Goal: Obtain resource: Download file/media

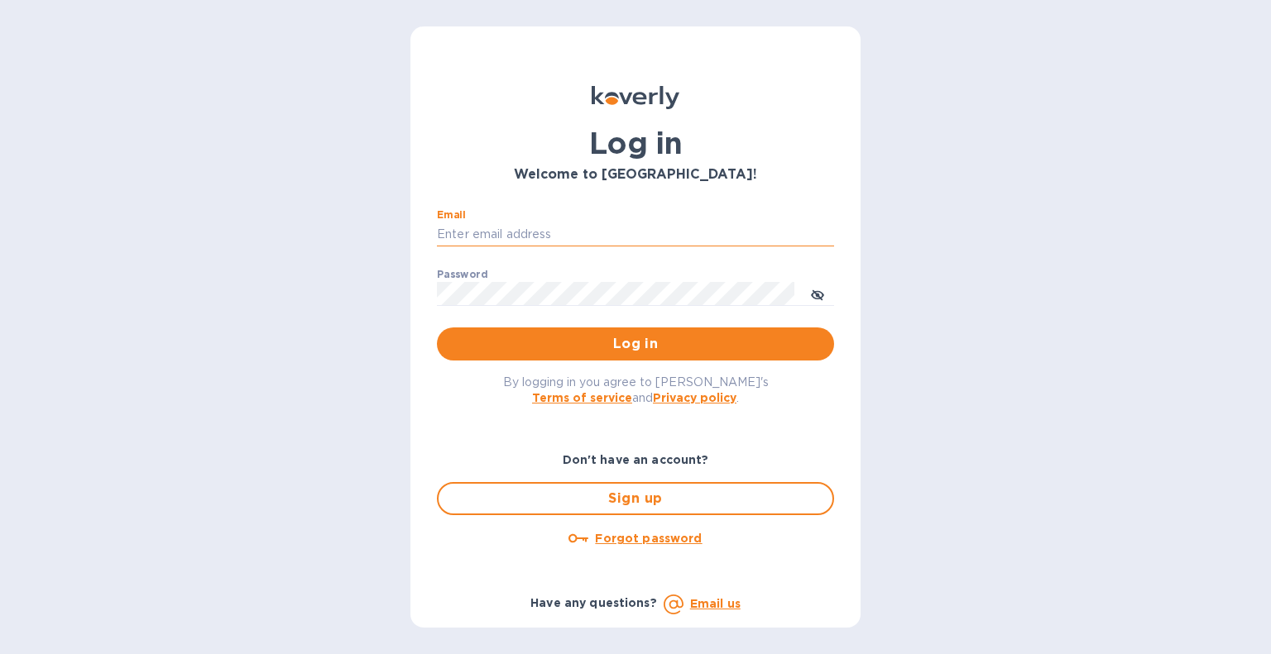
click at [673, 227] on input "Email" at bounding box center [635, 235] width 397 height 25
type input "B"
type input "v"
type input "b@corkhoarder.com"
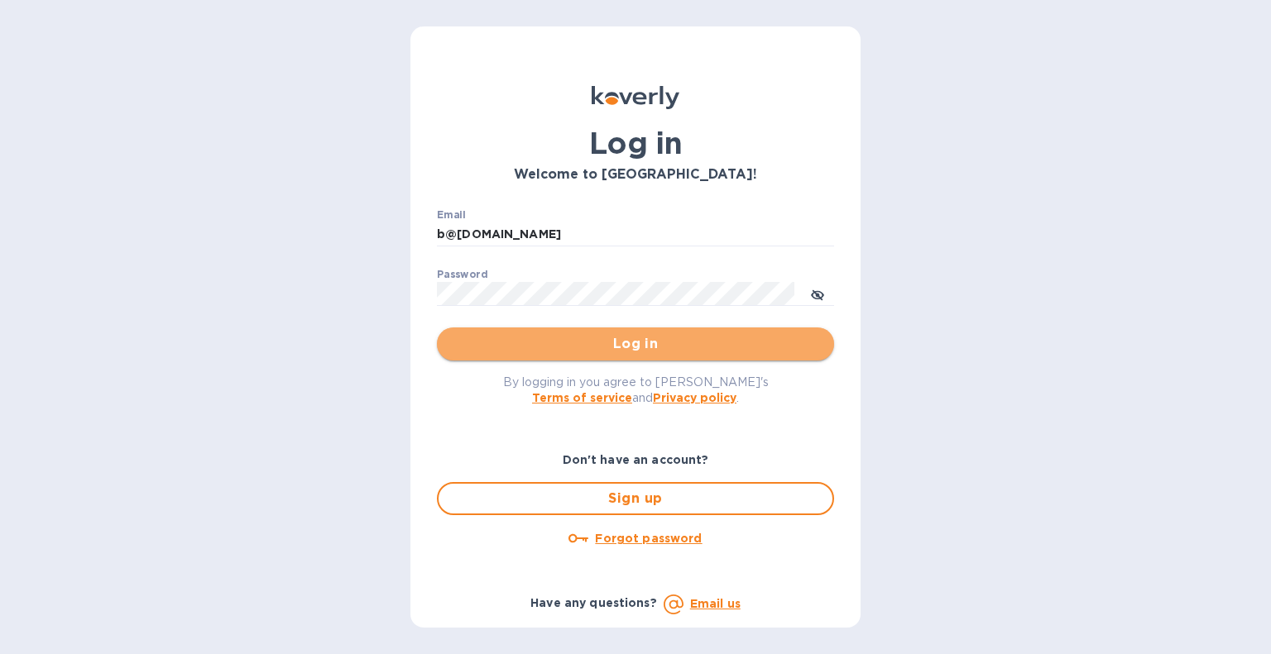
click at [480, 343] on span "Log in" at bounding box center [635, 344] width 371 height 20
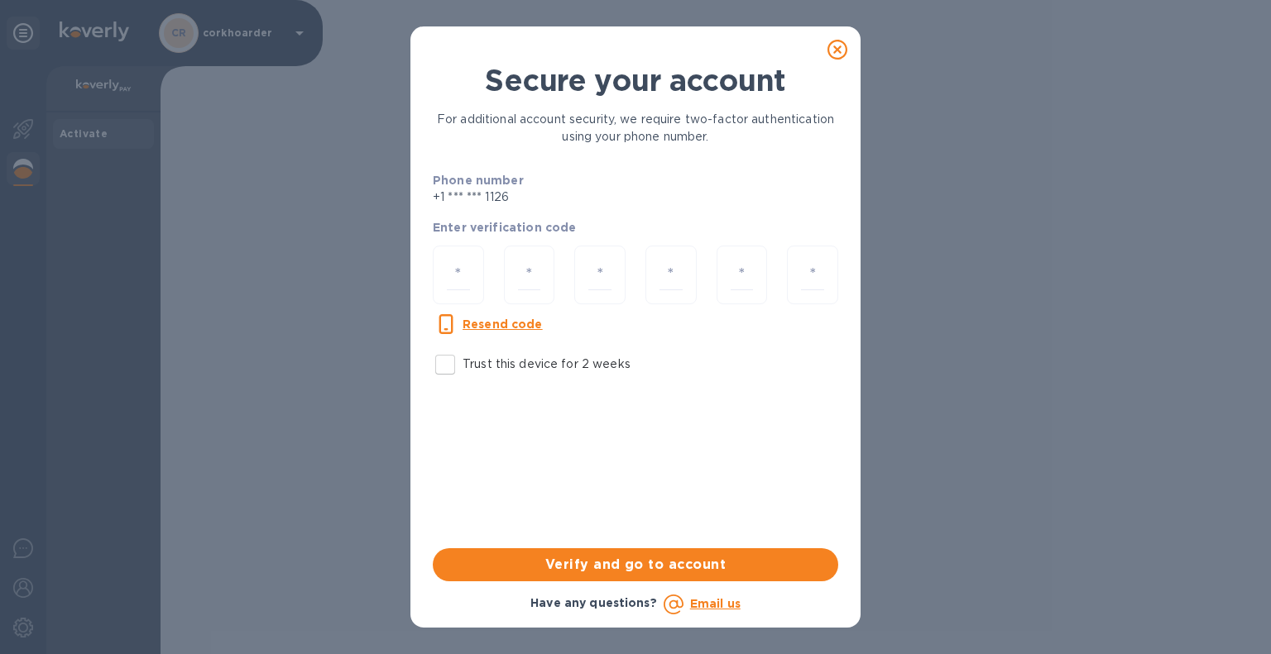
click at [487, 320] on u "Resend code" at bounding box center [502, 324] width 80 height 13
click at [463, 270] on input "number" at bounding box center [458, 275] width 23 height 31
drag, startPoint x: 483, startPoint y: 325, endPoint x: 645, endPoint y: 350, distance: 164.0
click at [645, 350] on div "Resend code Trust this device for 2 weeks" at bounding box center [635, 348] width 419 height 81
click at [447, 365] on input "Trust this device for 2 weeks" at bounding box center [445, 364] width 35 height 35
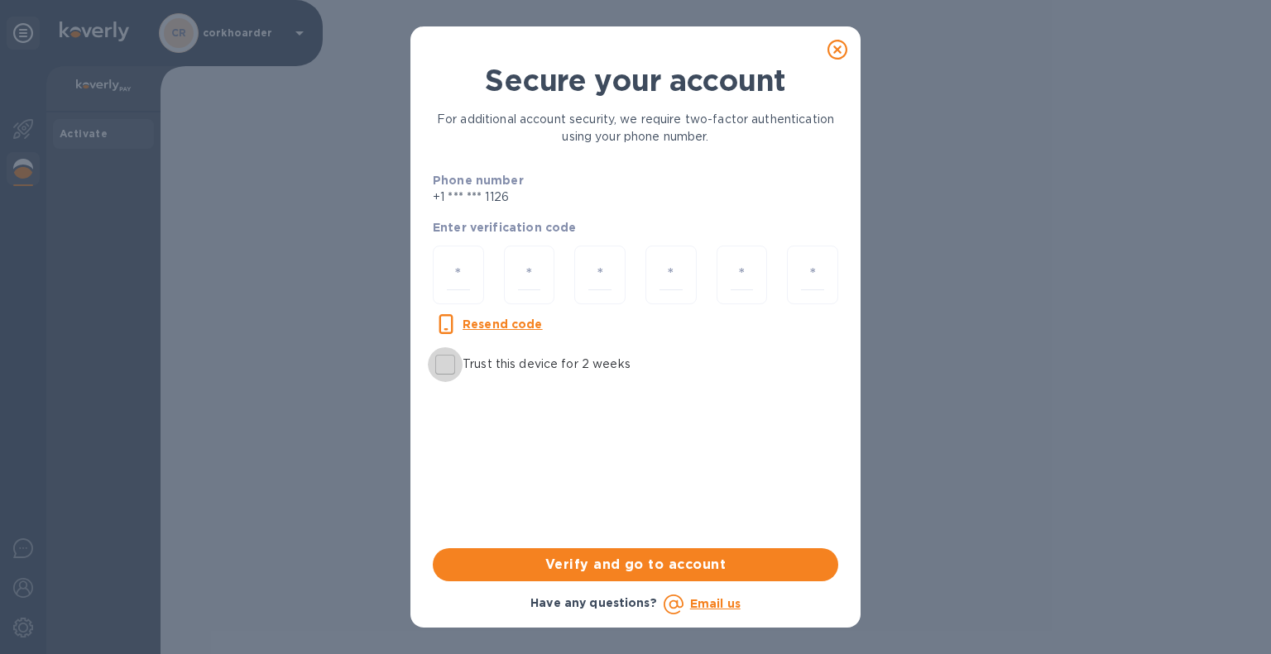
checkbox input "true"
click at [458, 269] on input "number" at bounding box center [458, 275] width 23 height 31
type input "7"
type input "1"
type input "4"
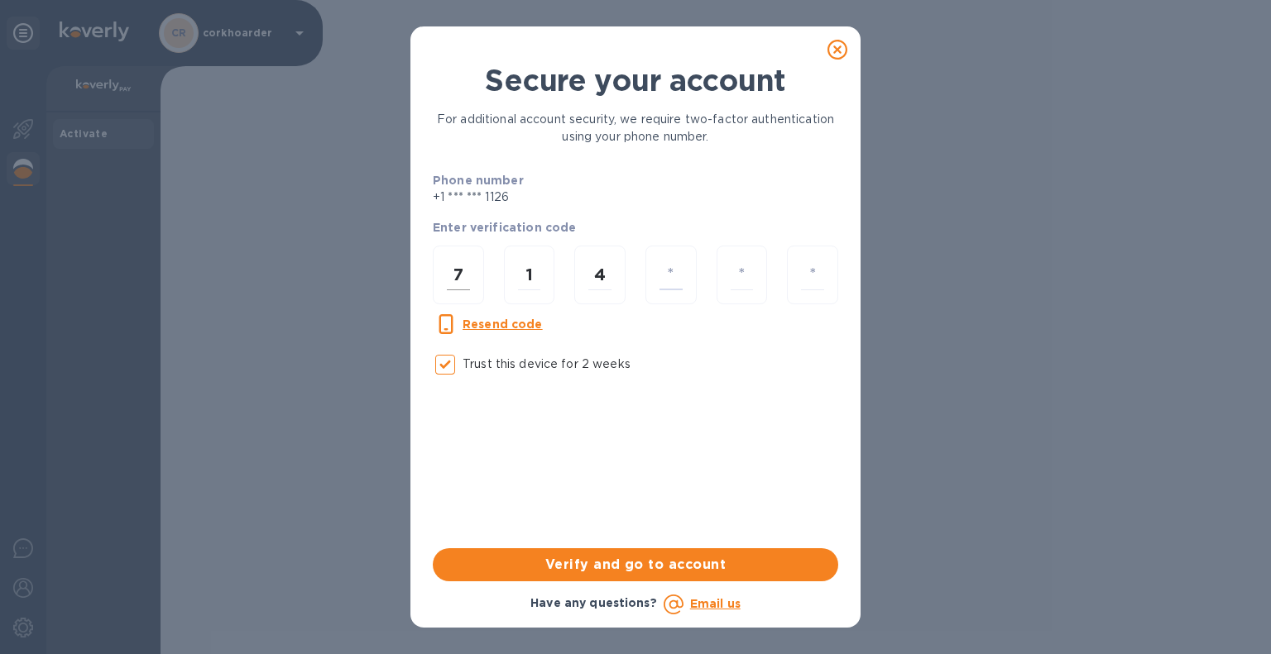
type input "0"
type input "2"
type input "5"
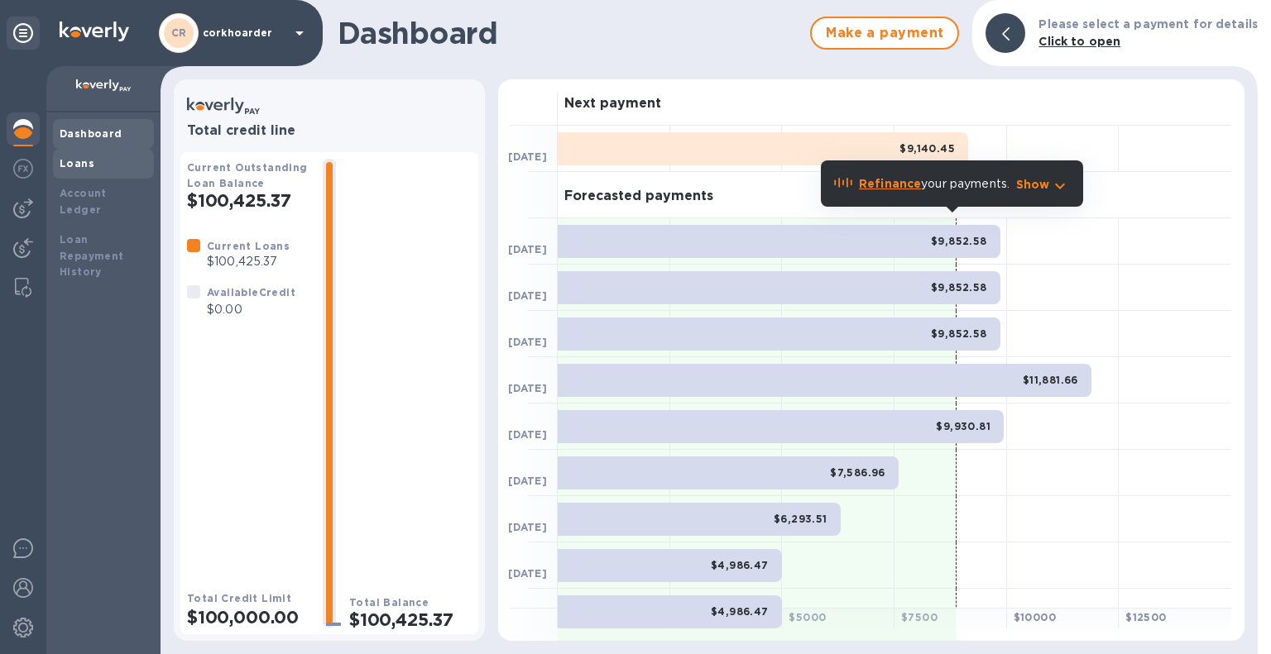
click at [91, 160] on div "Loans" at bounding box center [104, 164] width 88 height 17
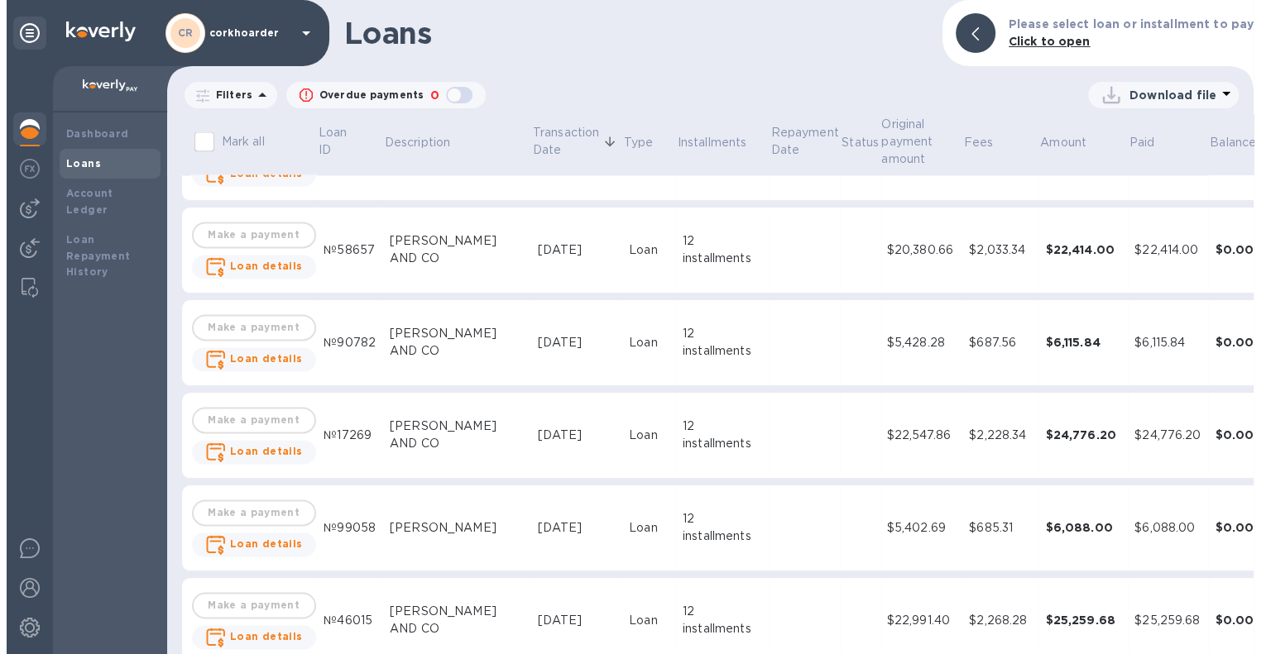
scroll to position [2647, 0]
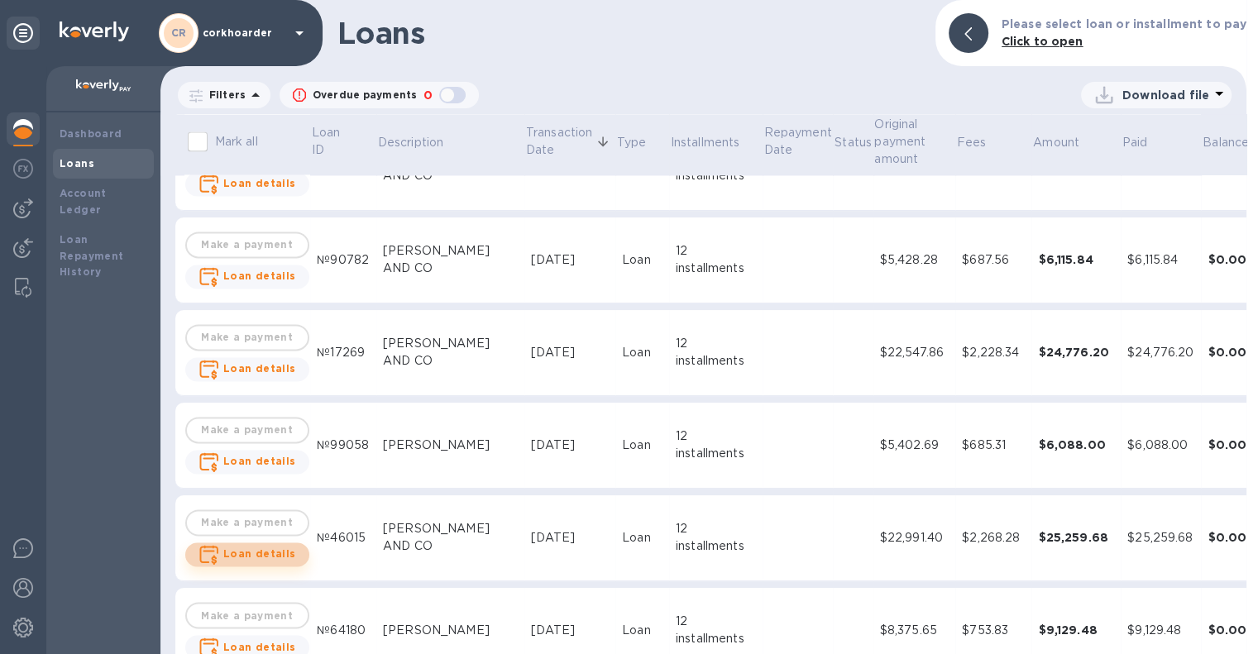
click at [266, 555] on b "Loan details" at bounding box center [259, 554] width 73 height 12
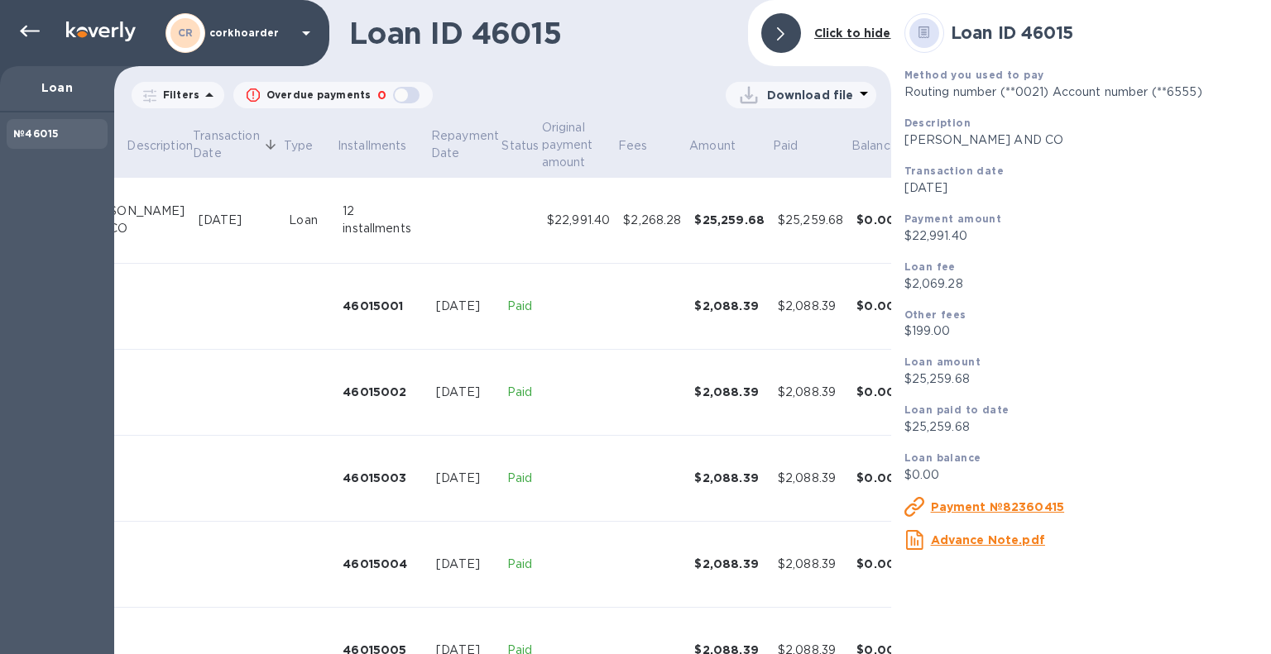
scroll to position [0, 163]
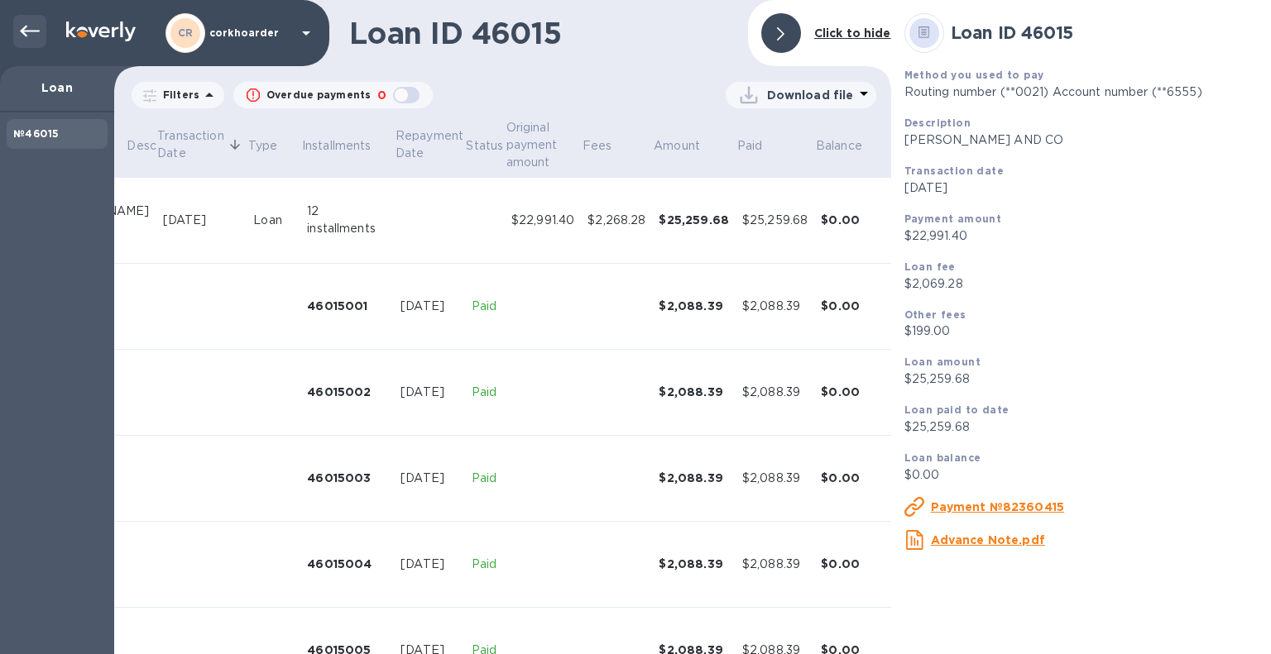
click at [23, 30] on icon at bounding box center [30, 32] width 20 height 12
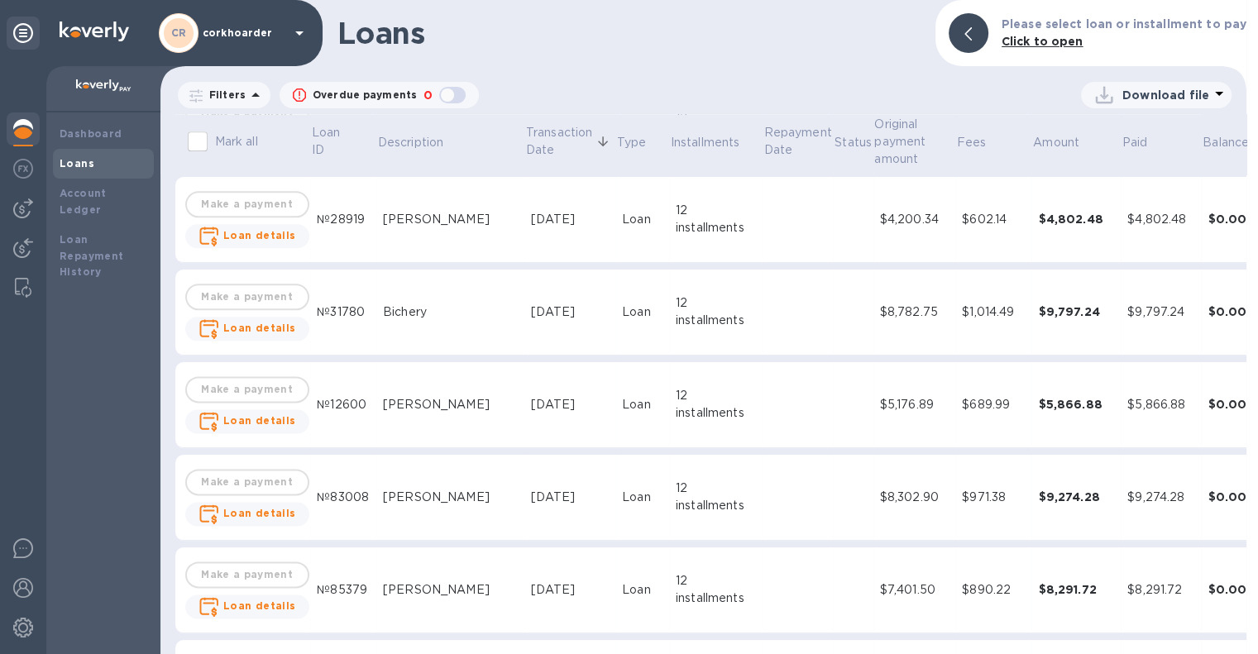
scroll to position [2151, 0]
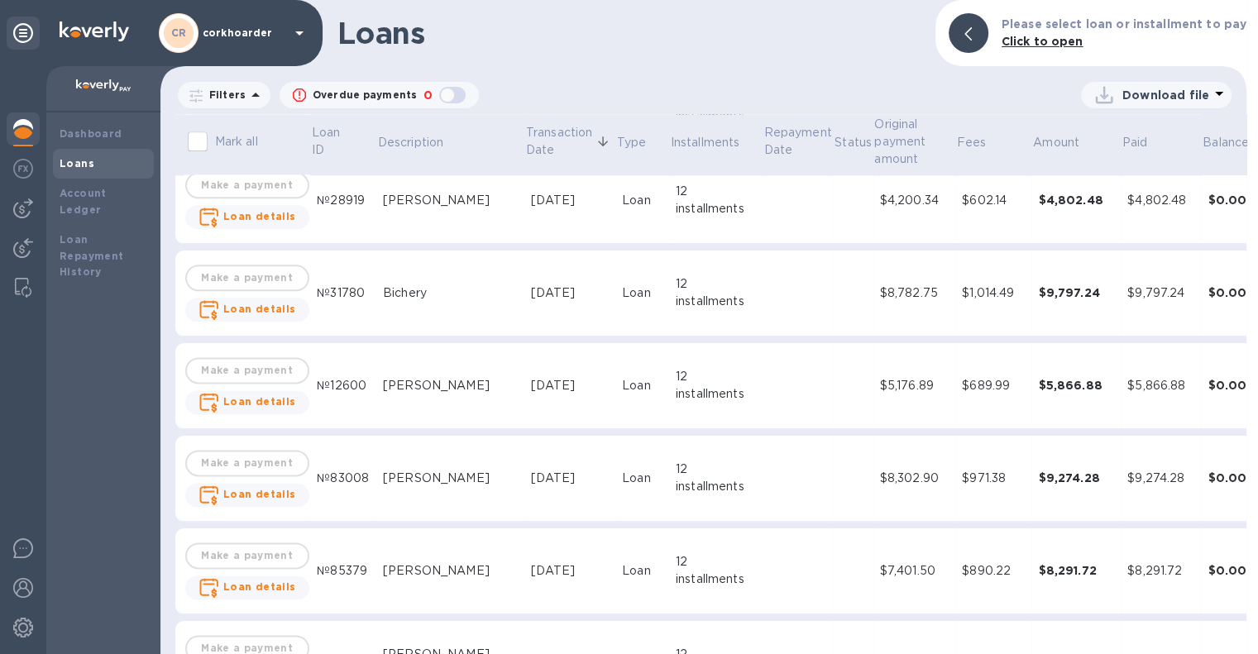
drag, startPoint x: 250, startPoint y: 596, endPoint x: 342, endPoint y: 591, distance: 91.9
click at [342, 591] on tr "Make a payment Loan details №85379 [PERSON_NAME] [DATE] Loan 12 installments $7…" at bounding box center [744, 572] width 1138 height 86
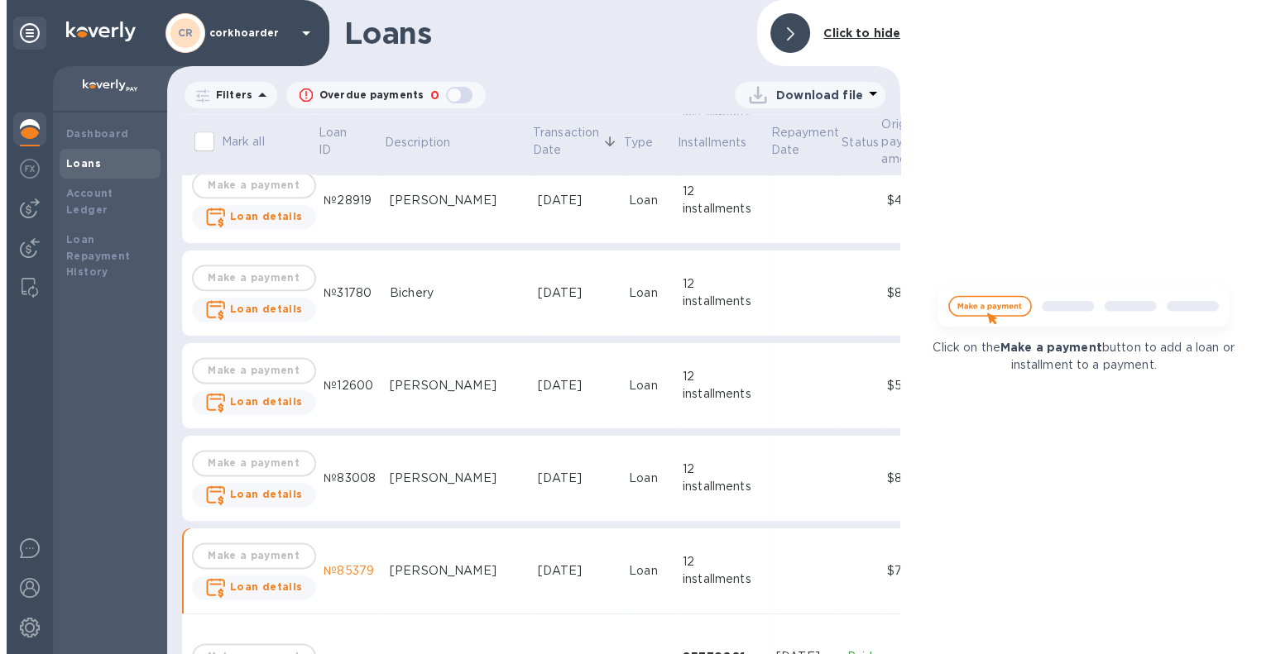
scroll to position [2316, 0]
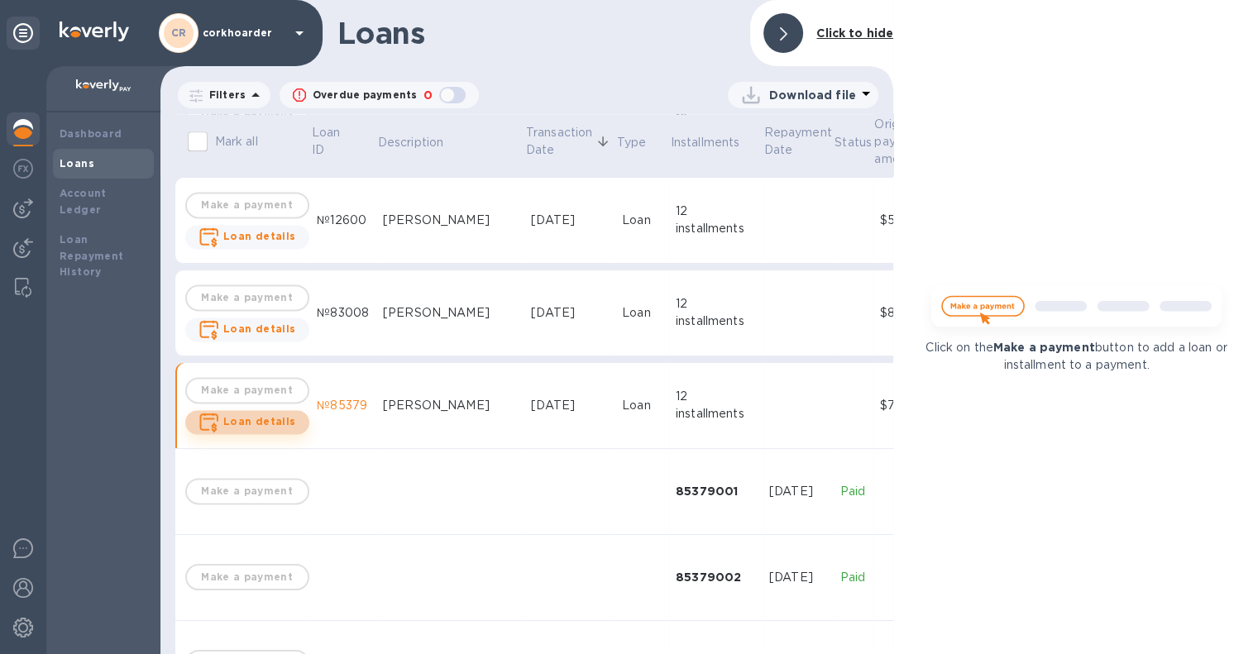
click at [274, 423] on b "Loan details" at bounding box center [259, 421] width 73 height 12
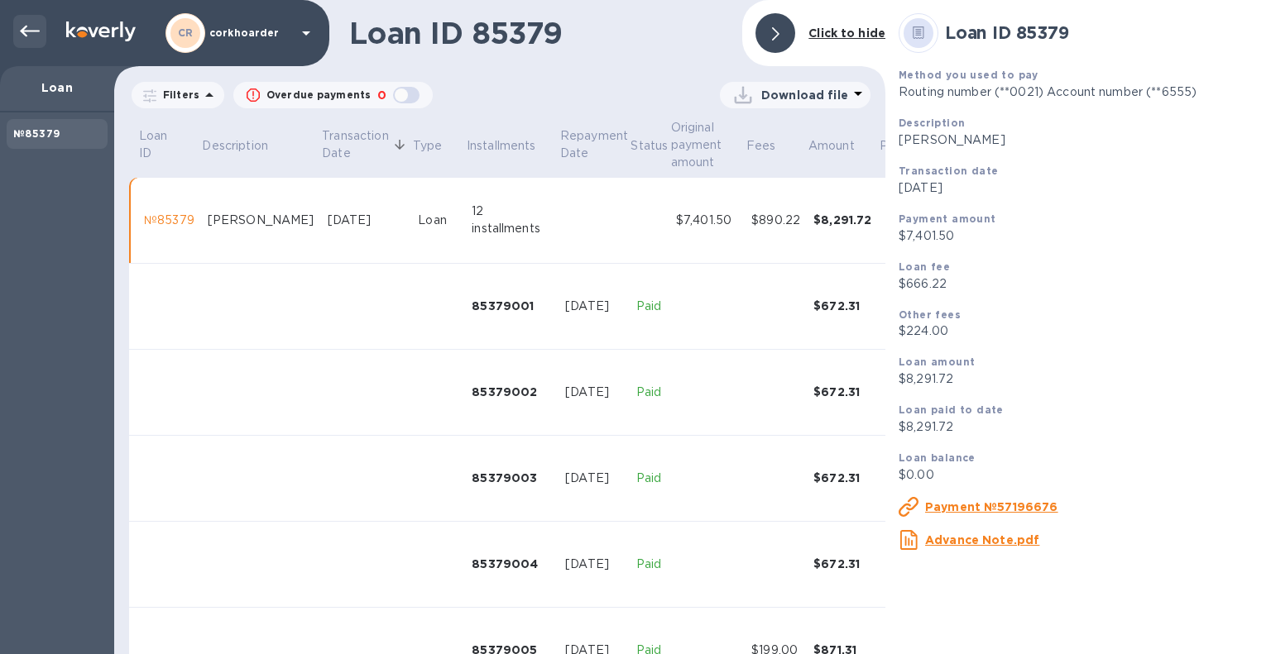
click at [24, 28] on icon at bounding box center [30, 32] width 20 height 12
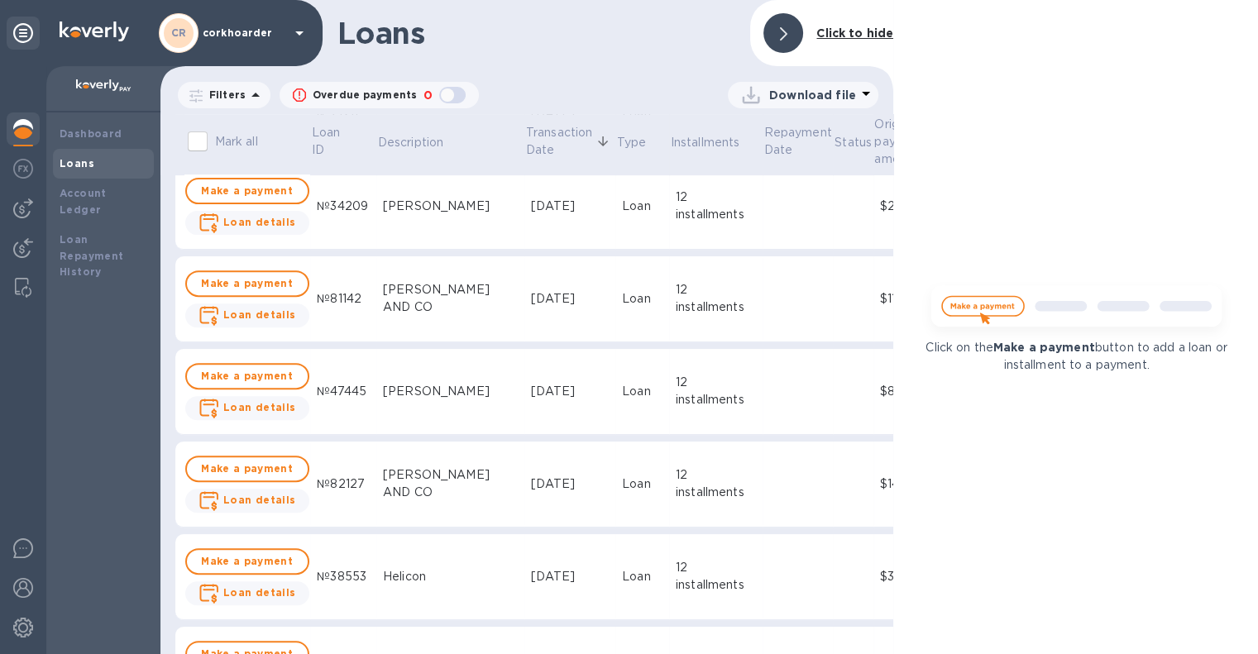
scroll to position [662, 0]
click at [1080, 510] on div "Click on the Make a payment button to add a loan or installment to a payment." at bounding box center [1076, 327] width 366 height 654
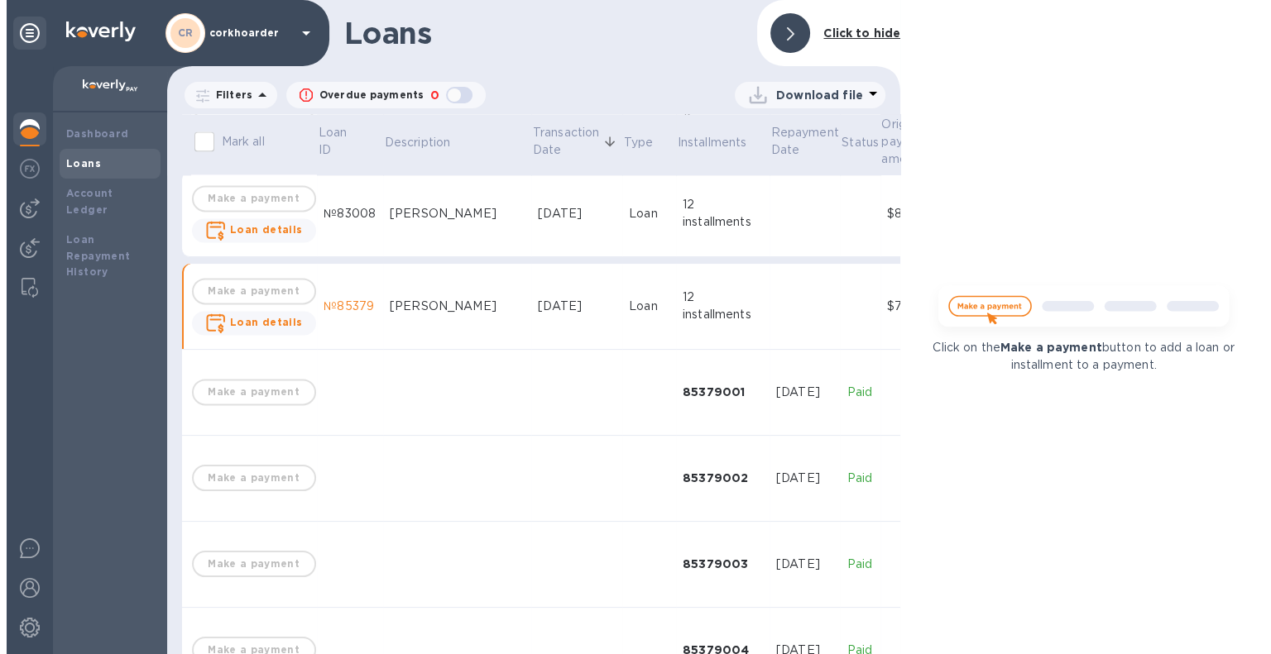
scroll to position [2316, 0]
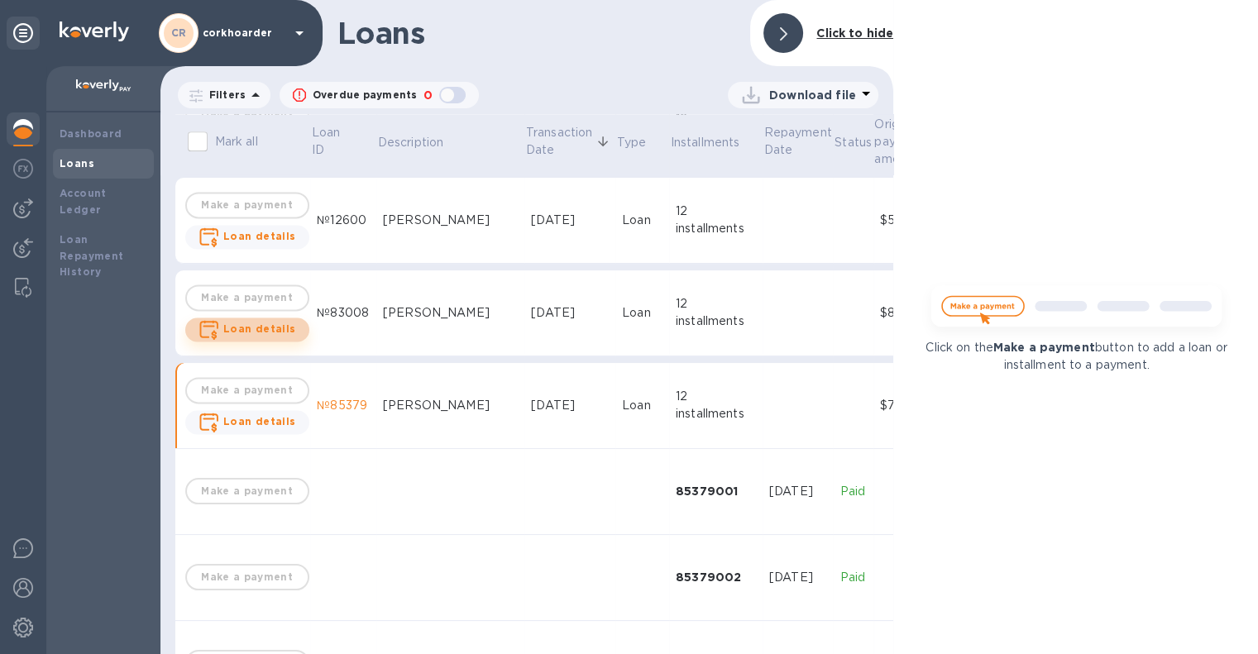
click at [267, 332] on b "Loan details" at bounding box center [259, 329] width 73 height 12
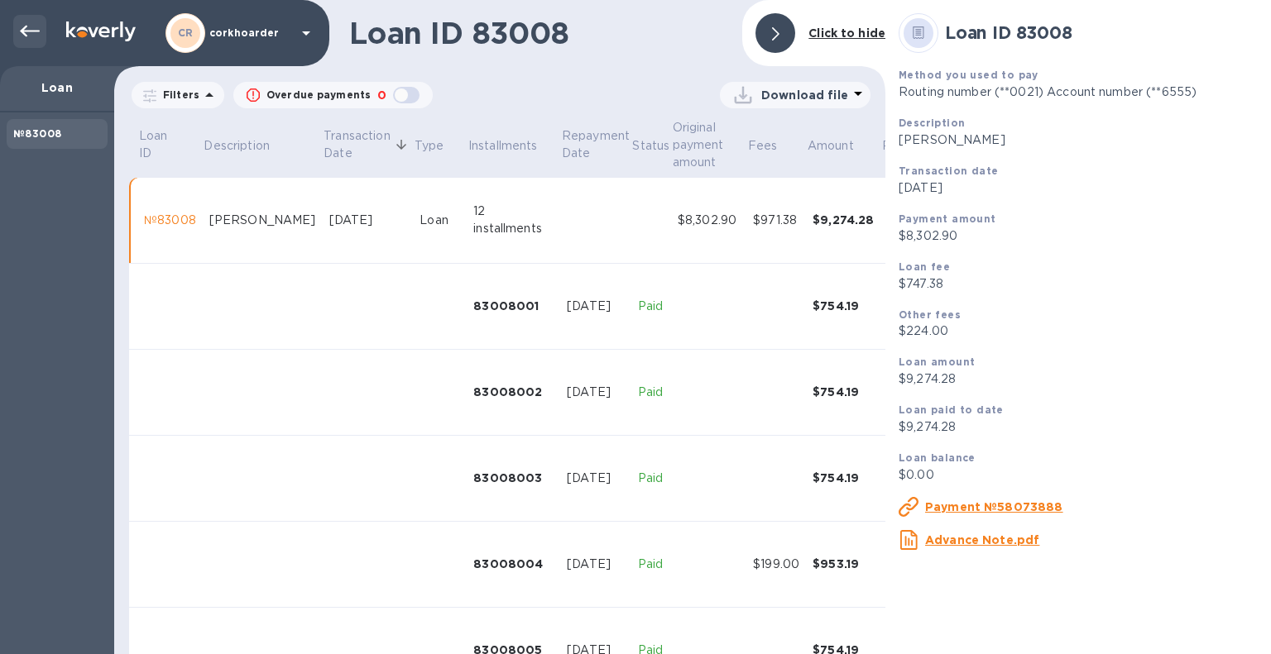
click at [34, 33] on icon at bounding box center [30, 32] width 20 height 20
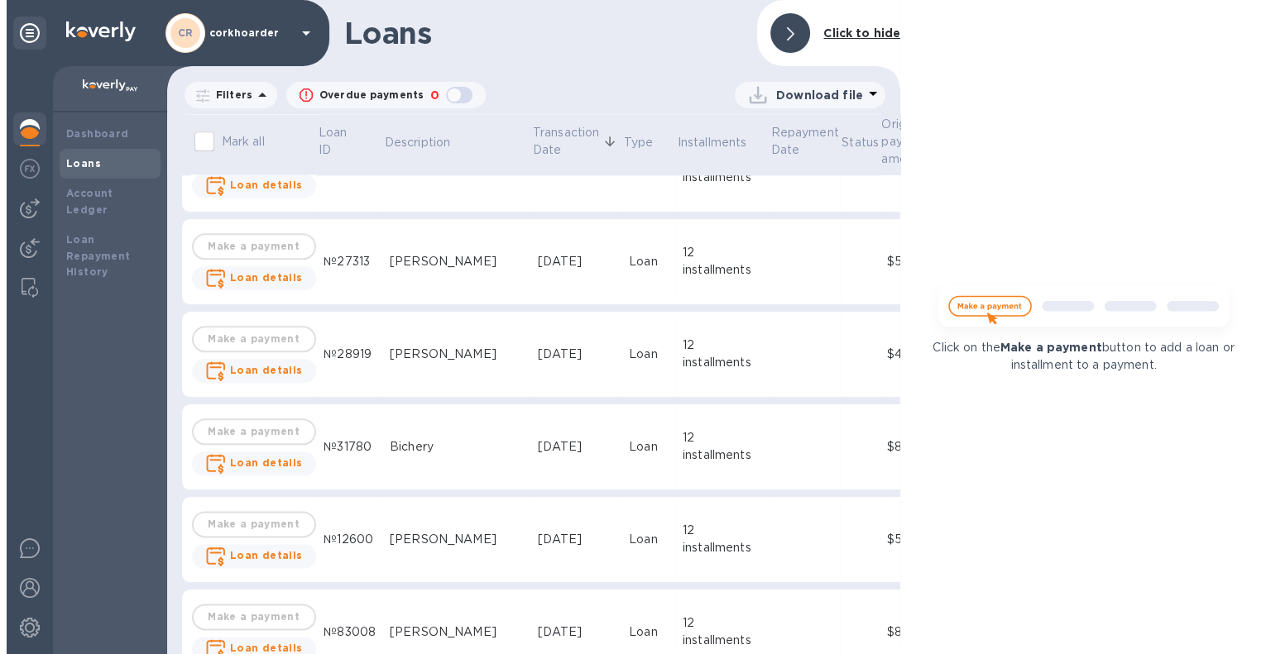
scroll to position [1985, 0]
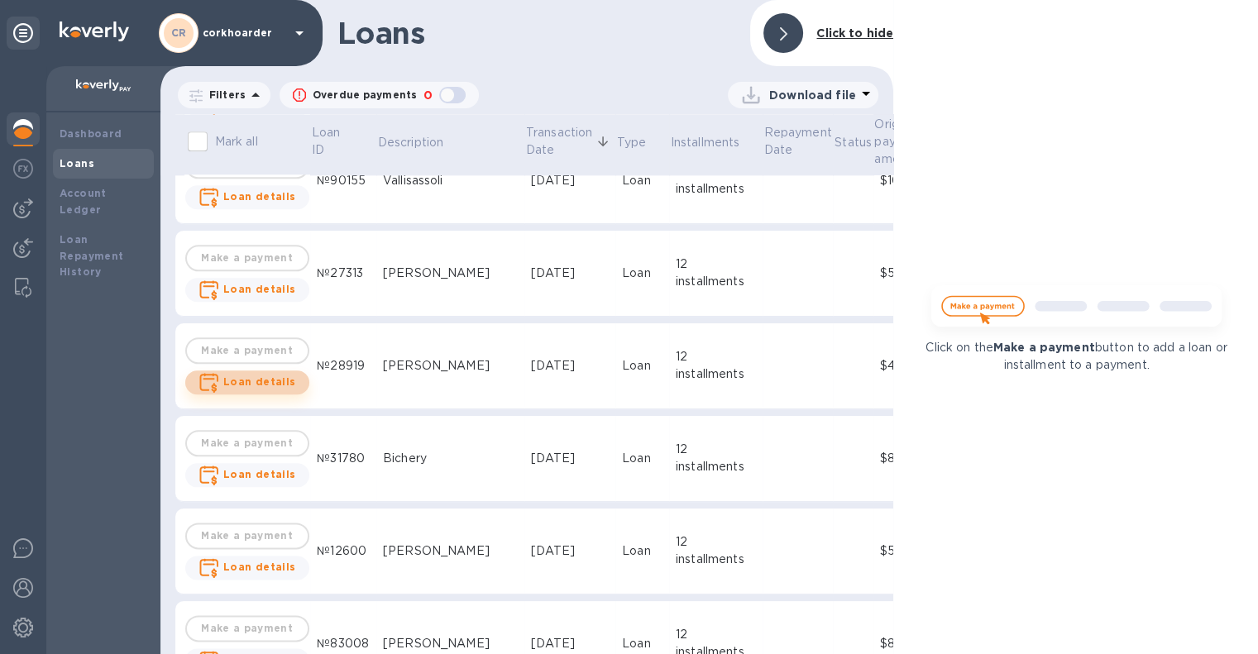
click at [250, 380] on b "Loan details" at bounding box center [259, 382] width 73 height 12
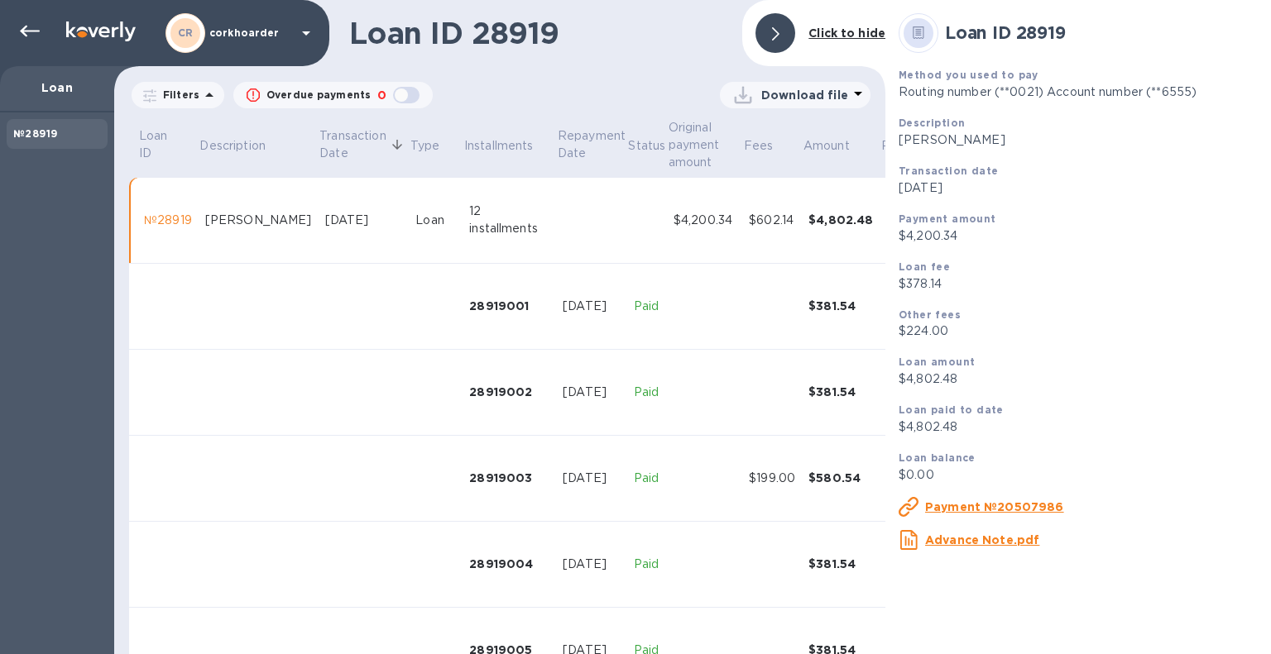
click at [804, 92] on p "Download file" at bounding box center [804, 95] width 87 height 17
click at [766, 182] on li "PDF file" at bounding box center [796, 181] width 113 height 46
click at [26, 33] on icon at bounding box center [30, 32] width 20 height 20
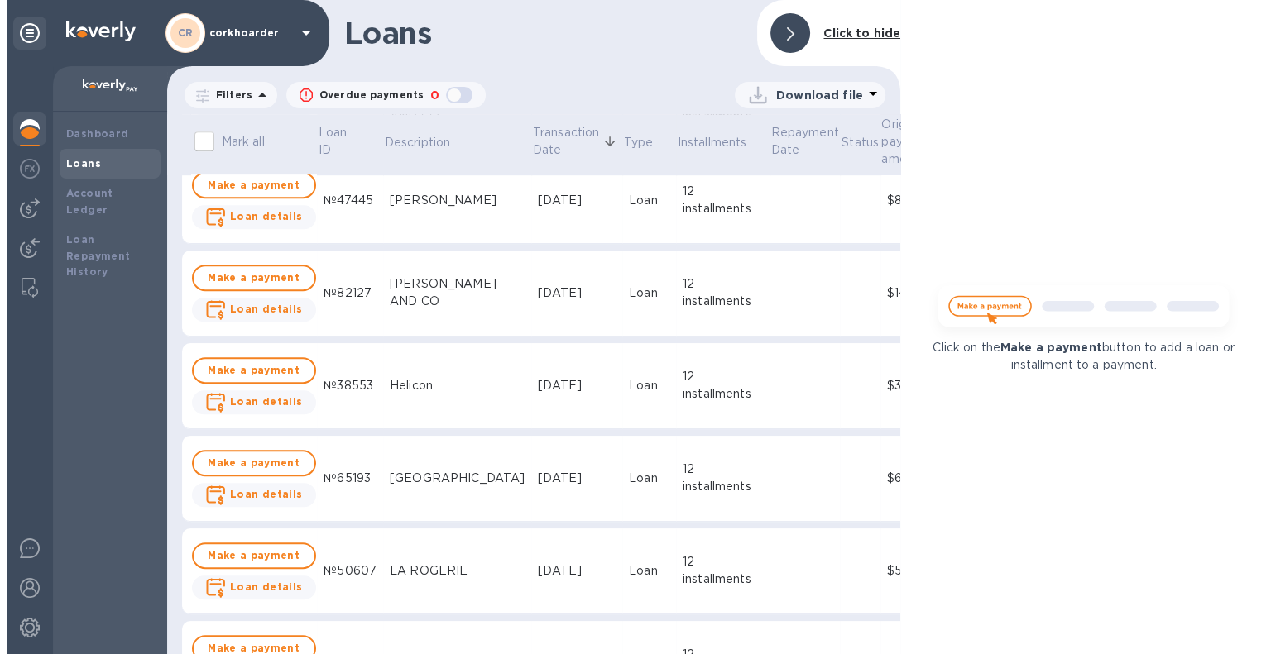
scroll to position [827, 0]
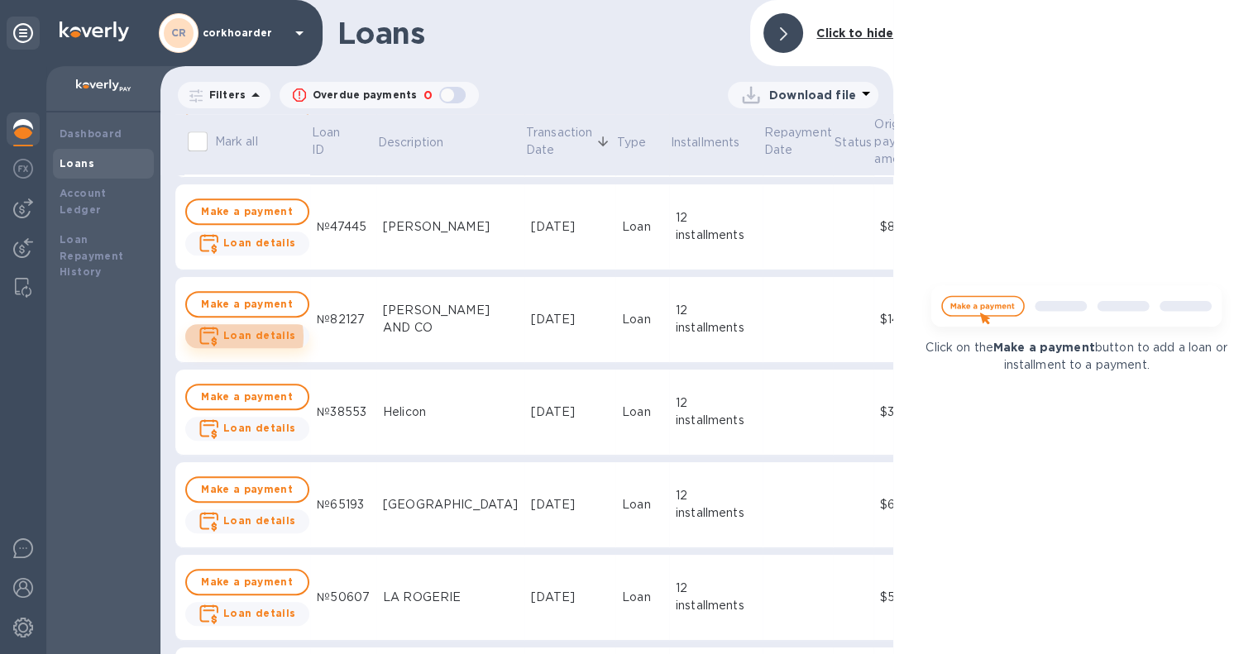
click at [242, 337] on b "Loan details" at bounding box center [259, 335] width 73 height 12
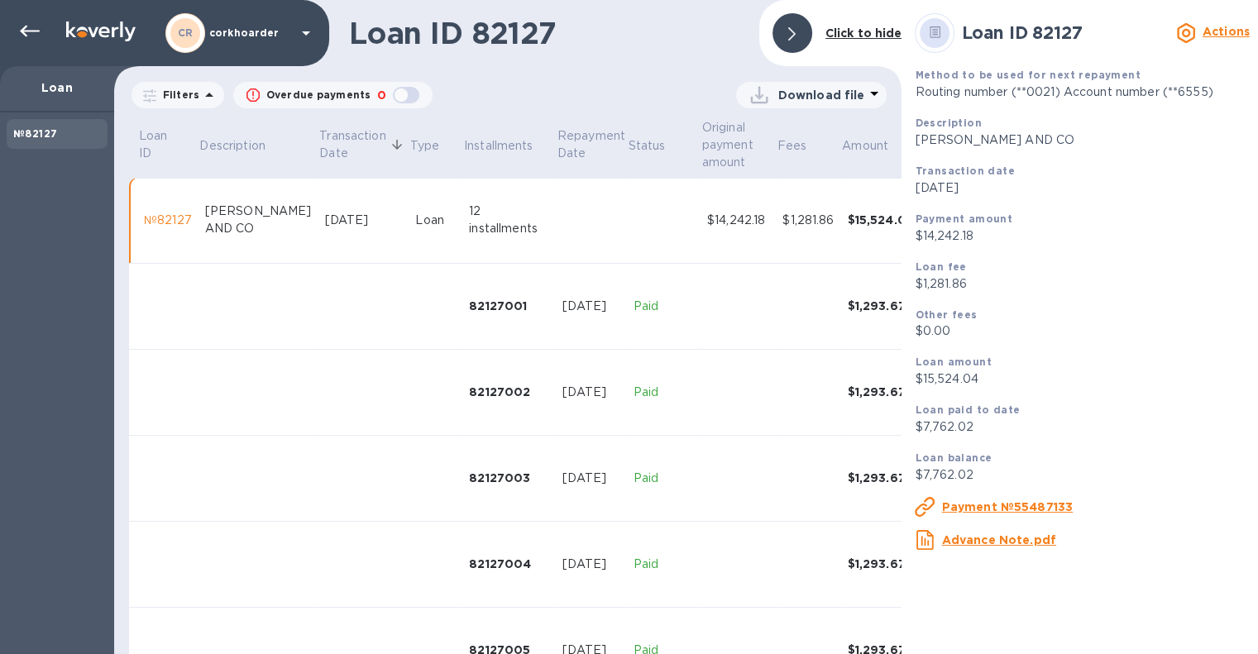
click at [803, 95] on p "Download file" at bounding box center [821, 95] width 87 height 17
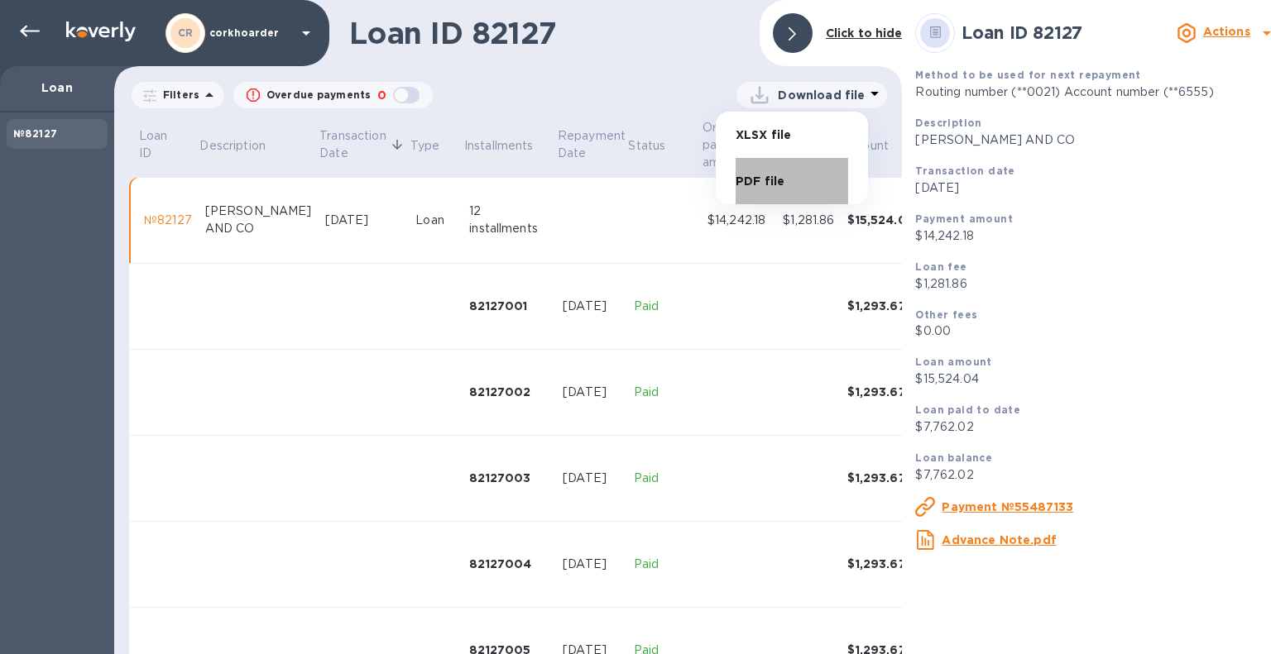
click at [772, 186] on li "PDF file" at bounding box center [791, 181] width 113 height 46
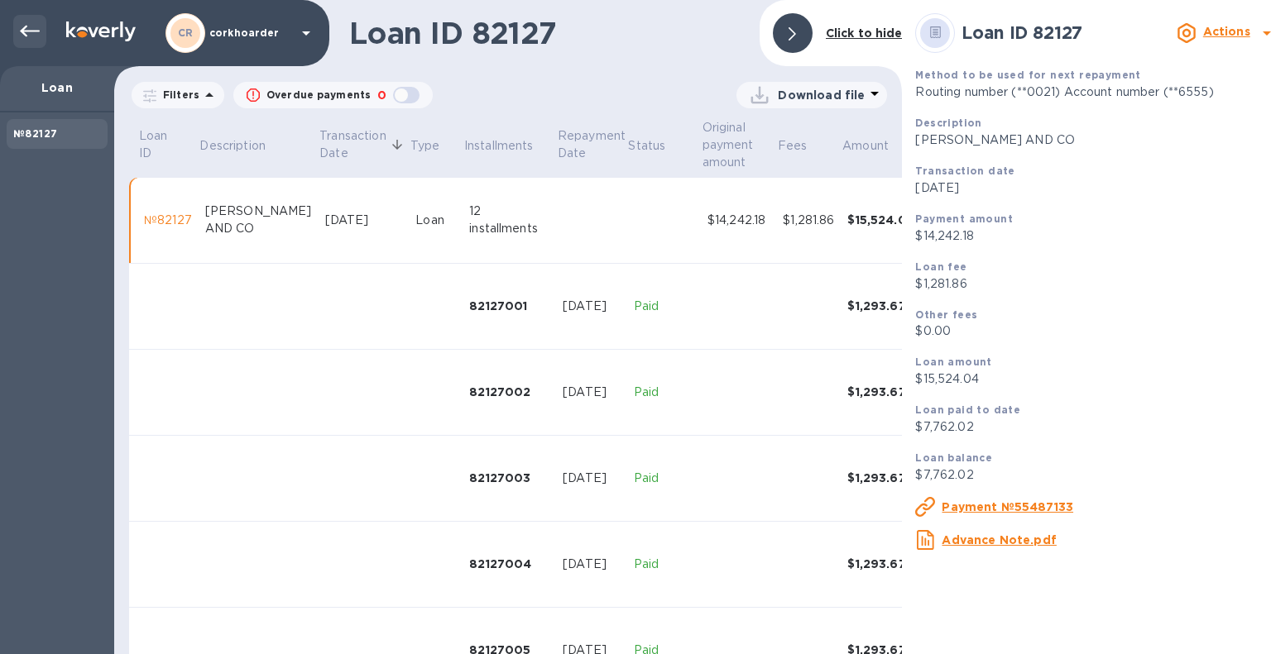
click at [32, 25] on icon at bounding box center [30, 32] width 20 height 20
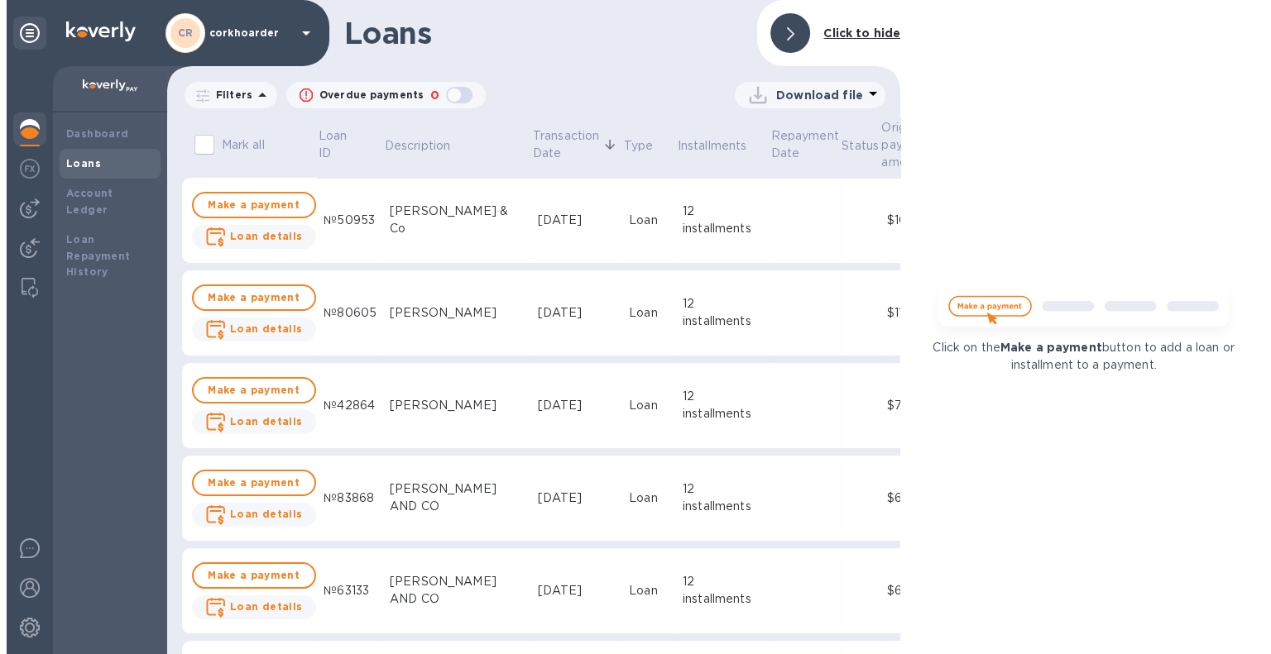
scroll to position [579, 0]
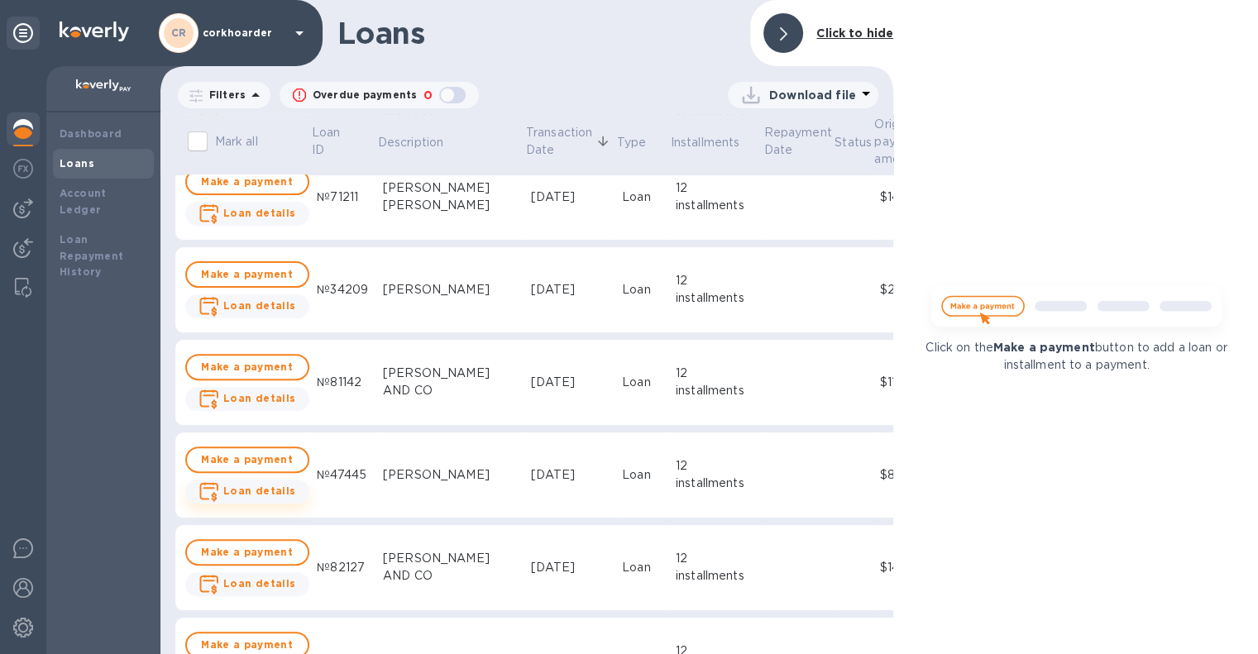
click at [247, 493] on b "Loan details" at bounding box center [259, 491] width 73 height 12
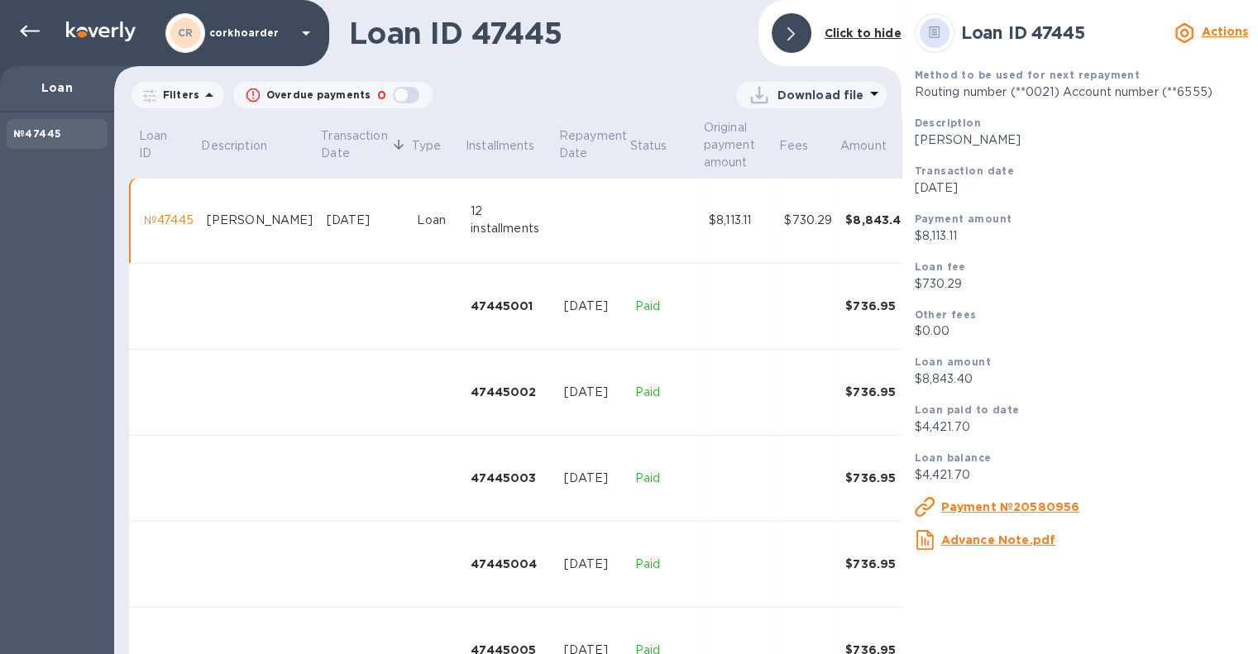
click at [791, 92] on p "Download file" at bounding box center [821, 95] width 87 height 17
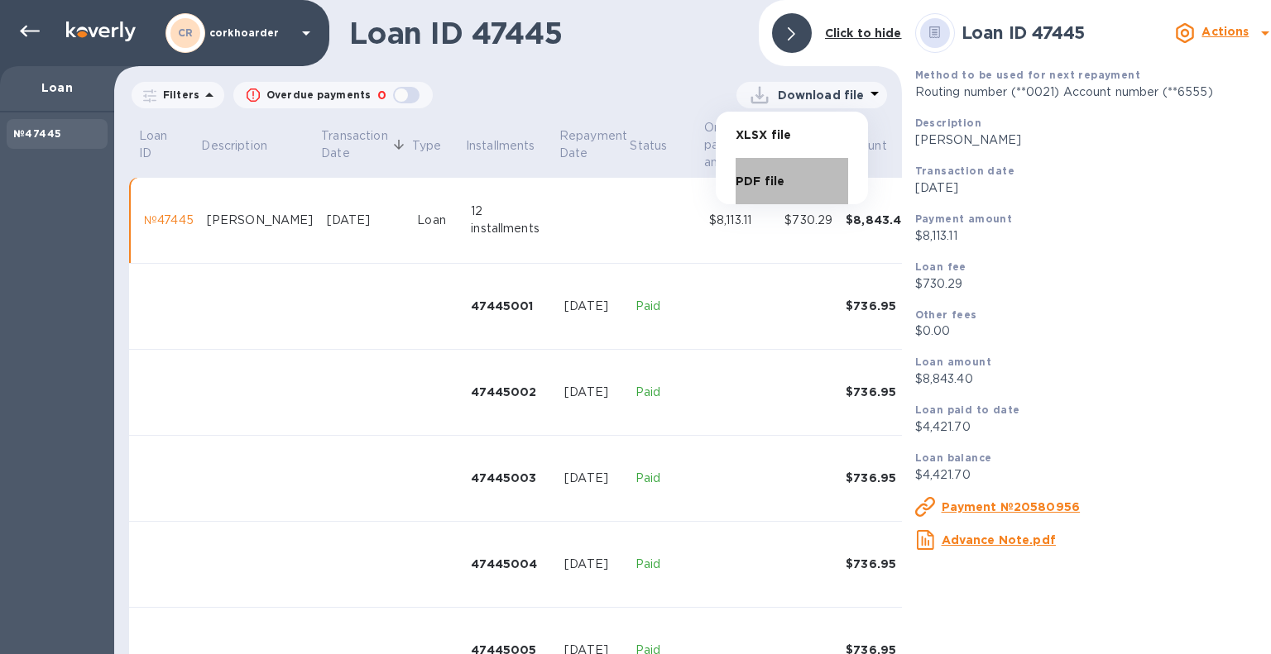
click at [754, 178] on li "PDF file" at bounding box center [791, 181] width 113 height 46
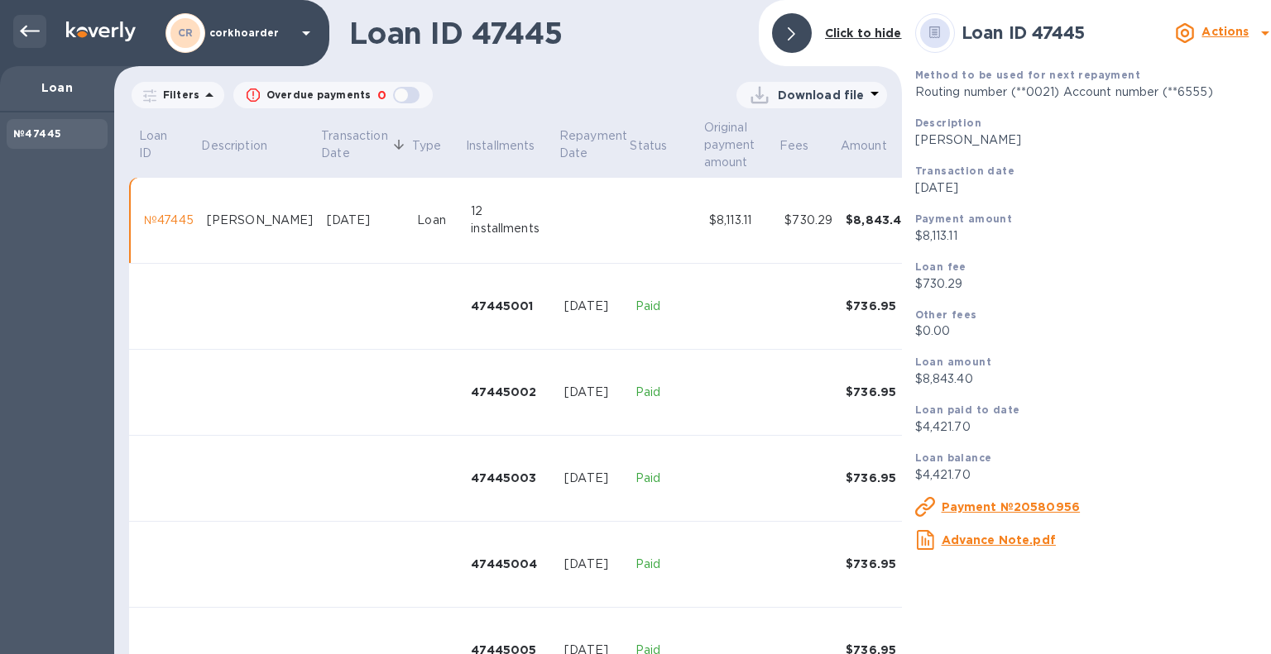
click at [22, 32] on icon at bounding box center [30, 32] width 20 height 12
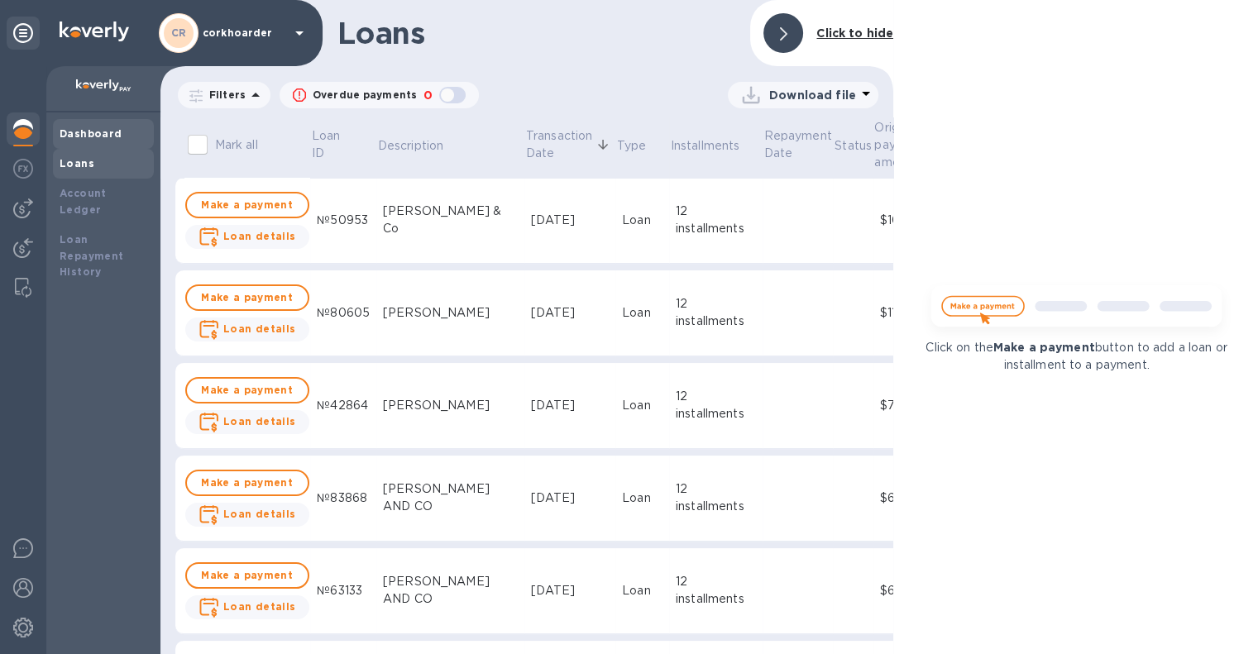
click at [79, 128] on b "Dashboard" at bounding box center [91, 133] width 63 height 12
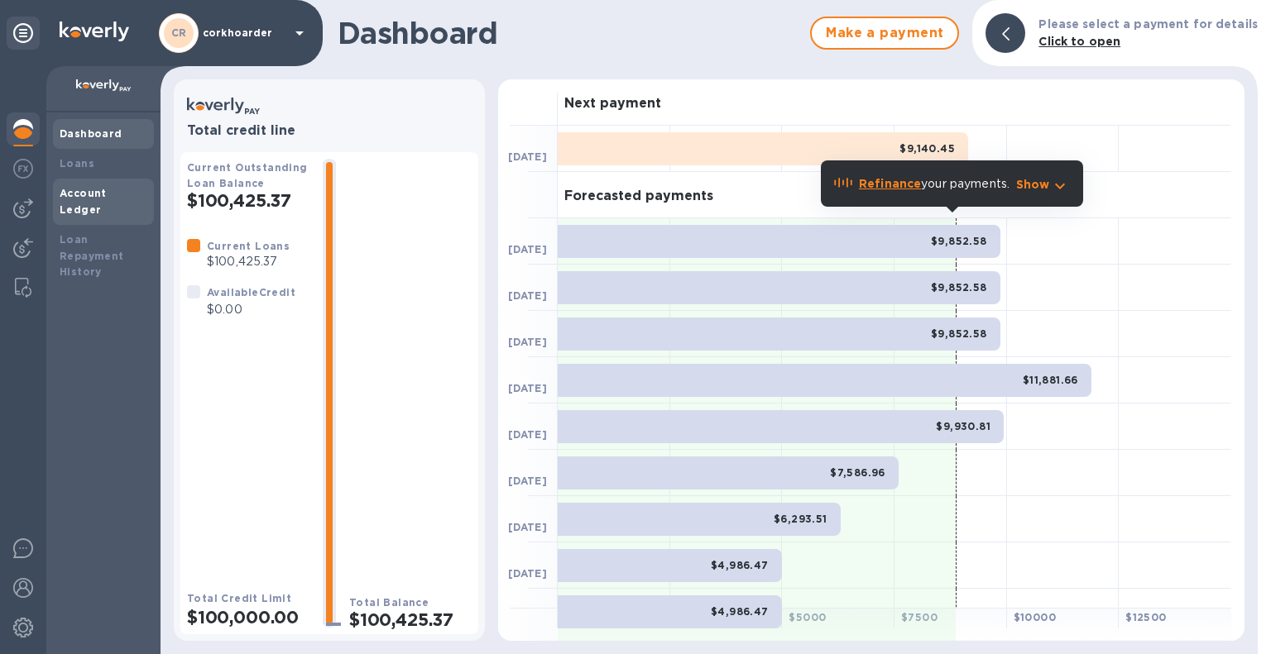
click at [107, 194] on b "Account Ledger" at bounding box center [83, 201] width 47 height 29
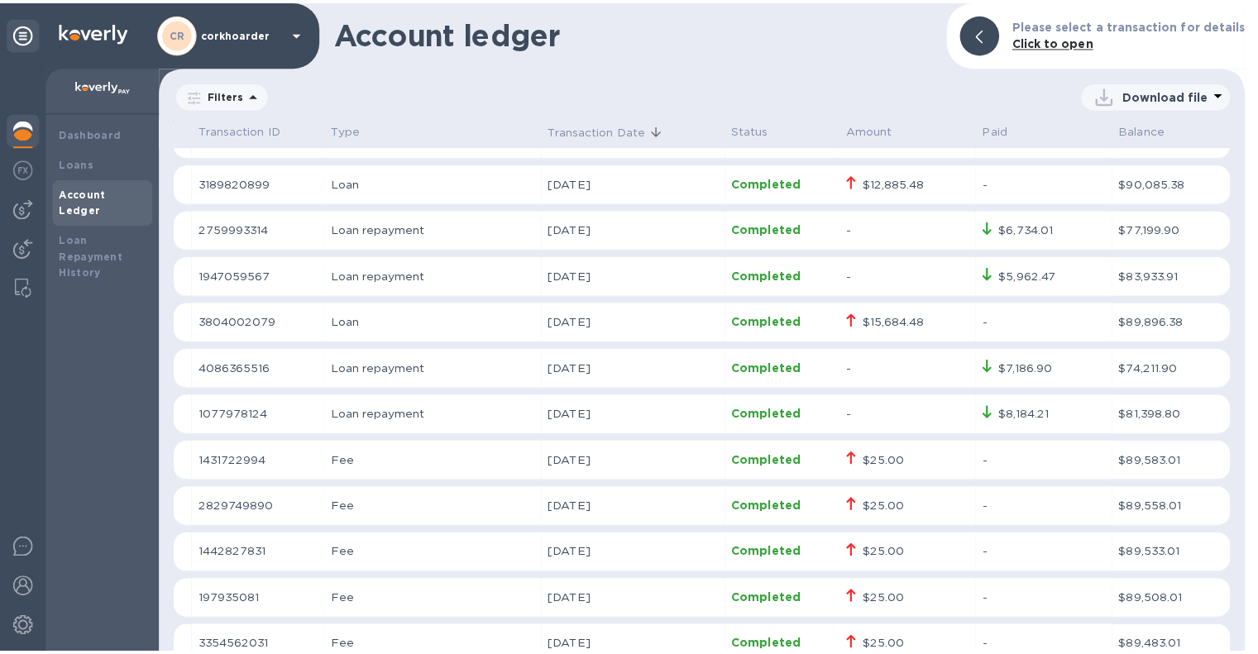
scroll to position [496, 0]
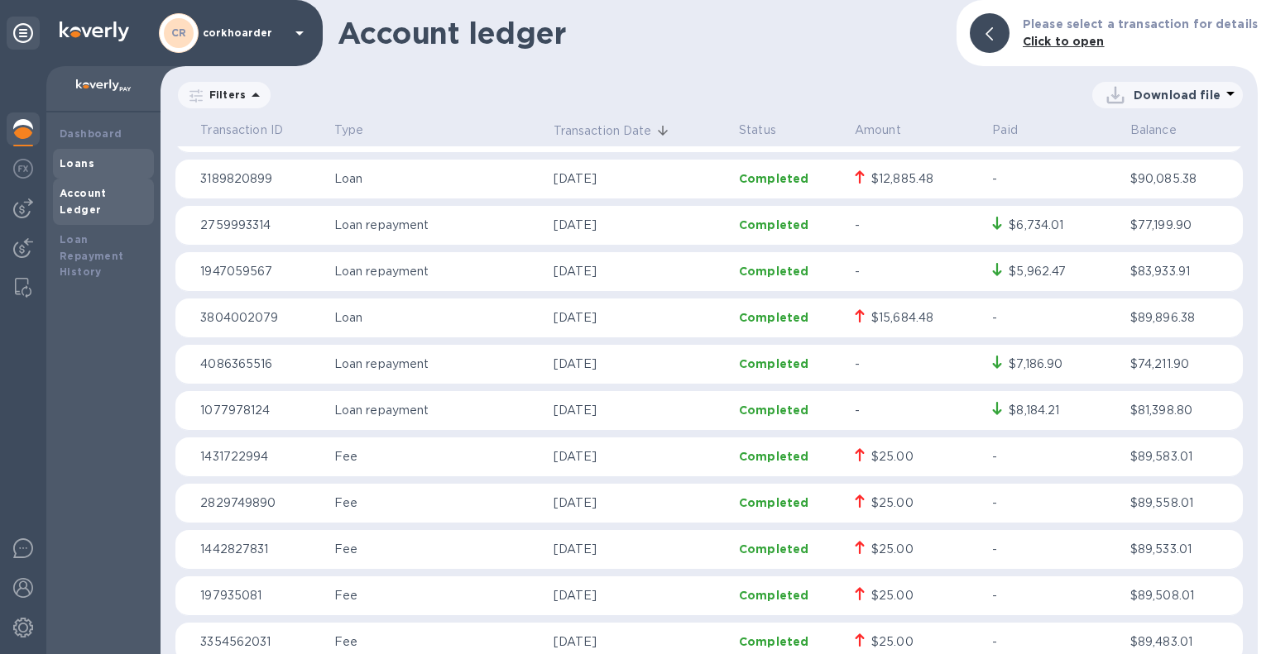
click at [89, 166] on b "Loans" at bounding box center [77, 163] width 35 height 12
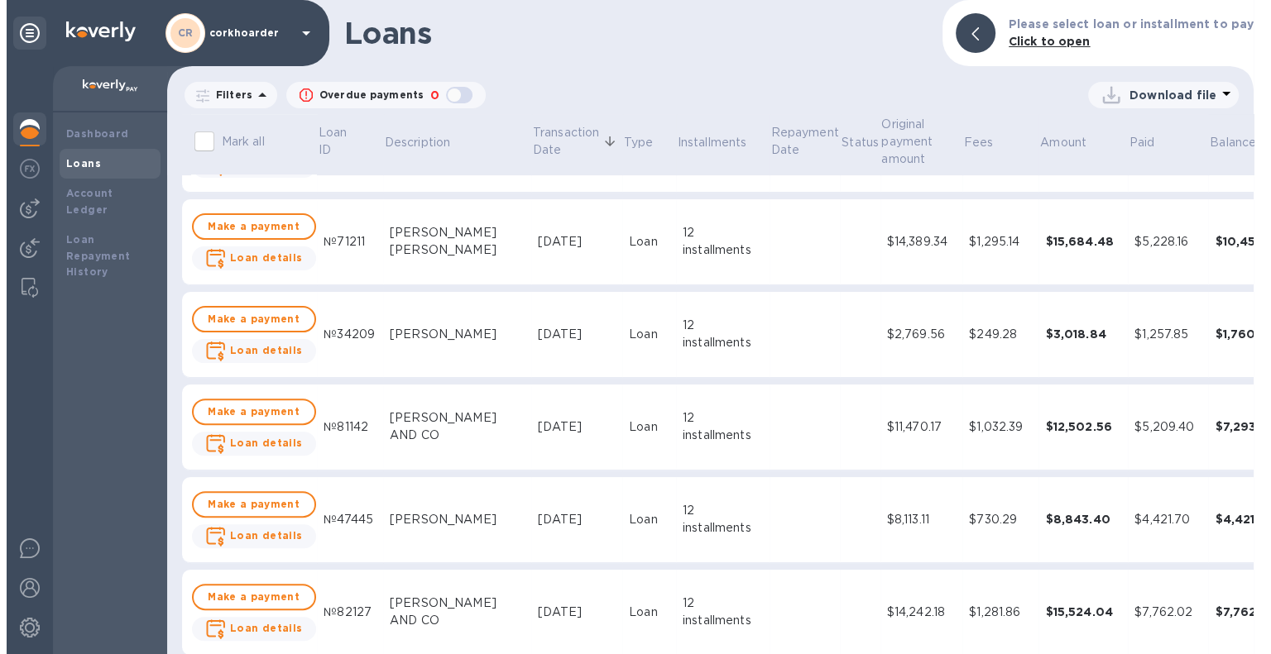
scroll to position [496, 0]
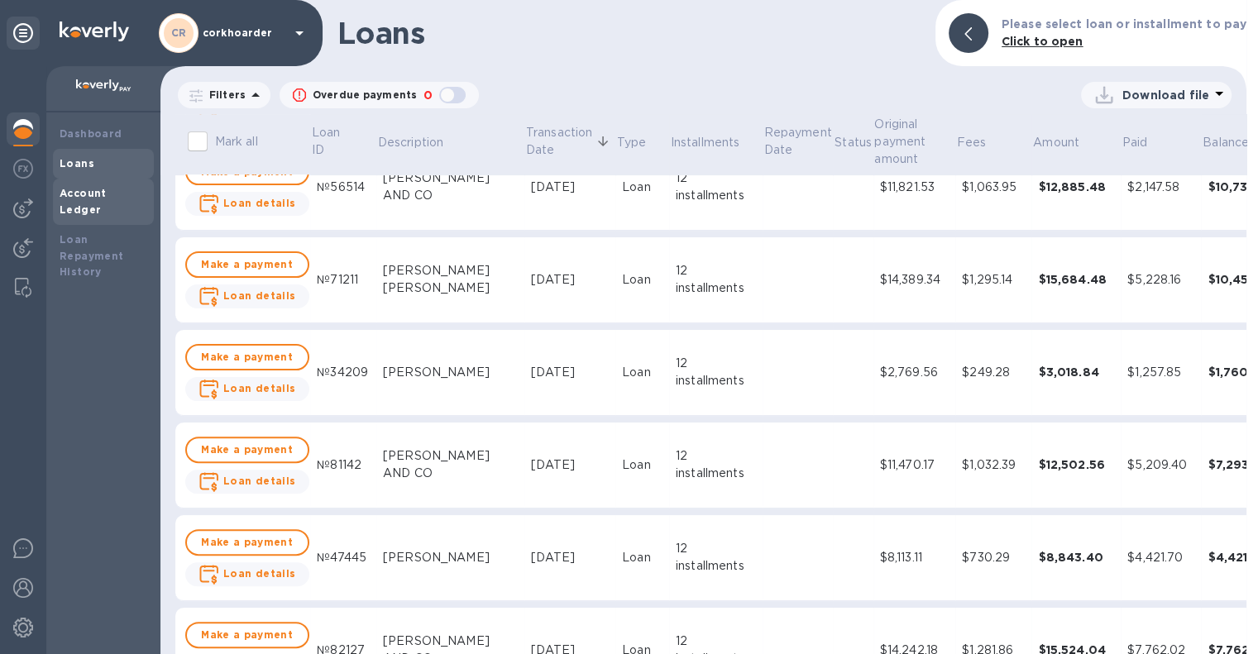
click at [107, 187] on b "Account Ledger" at bounding box center [83, 201] width 47 height 29
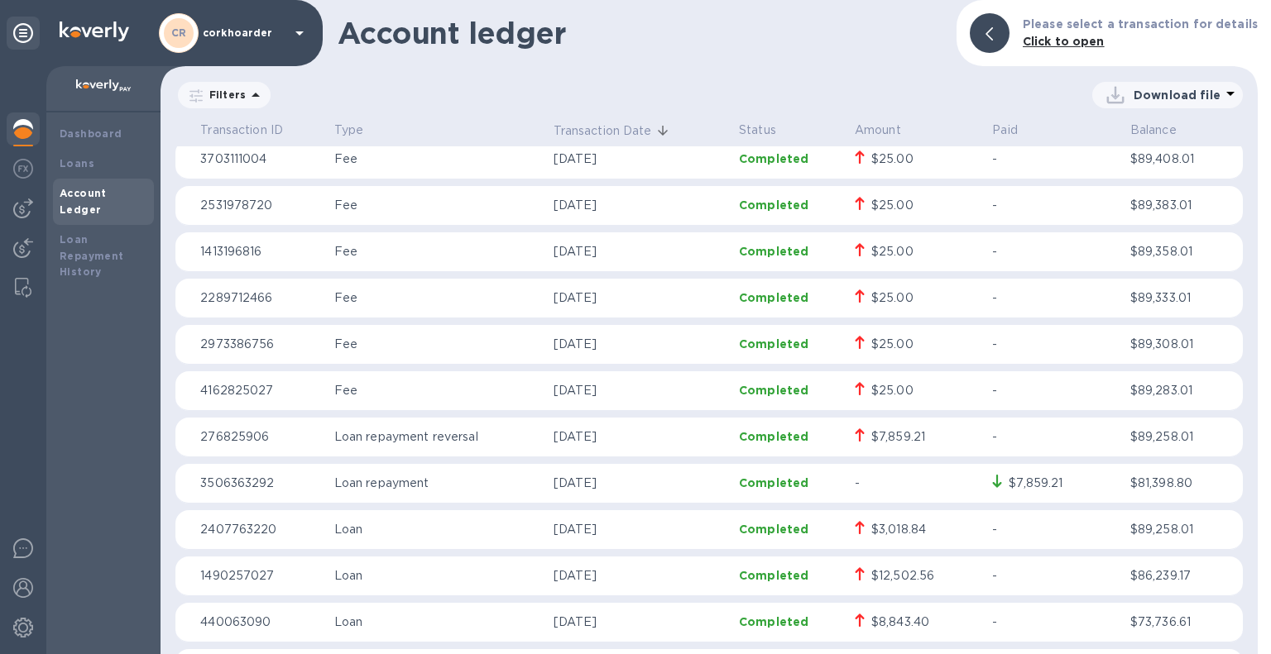
scroll to position [1158, 0]
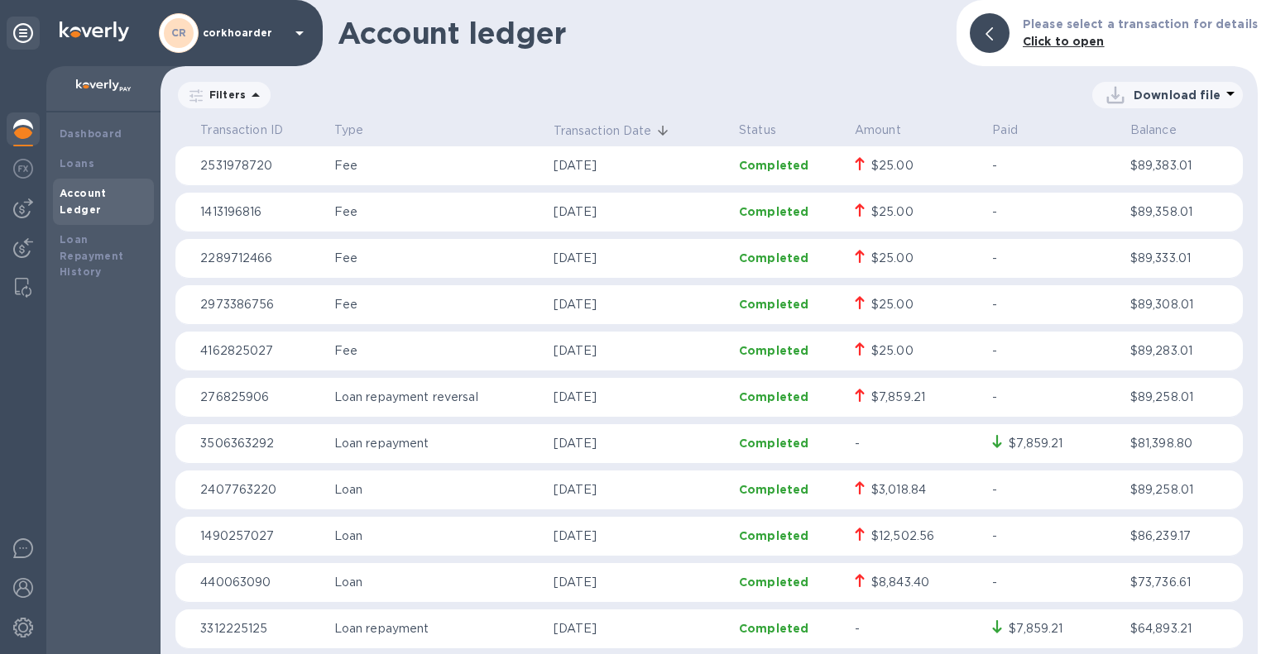
click at [508, 496] on p "Loan" at bounding box center [437, 489] width 206 height 17
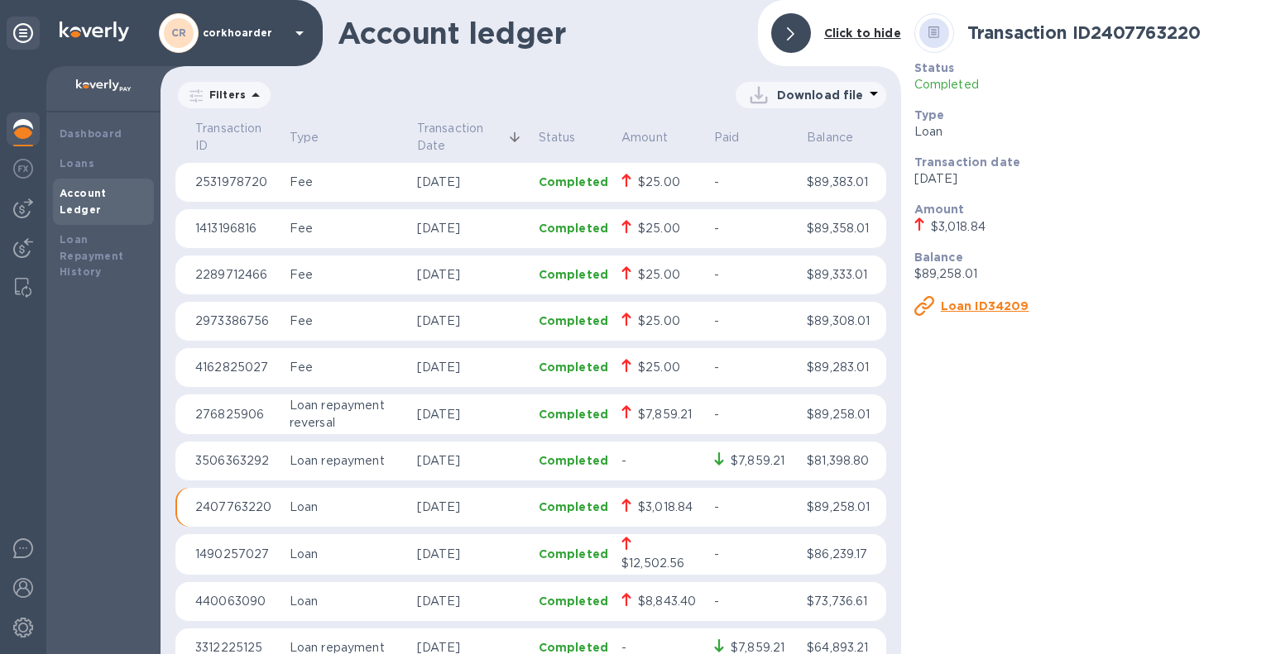
scroll to position [1174, 0]
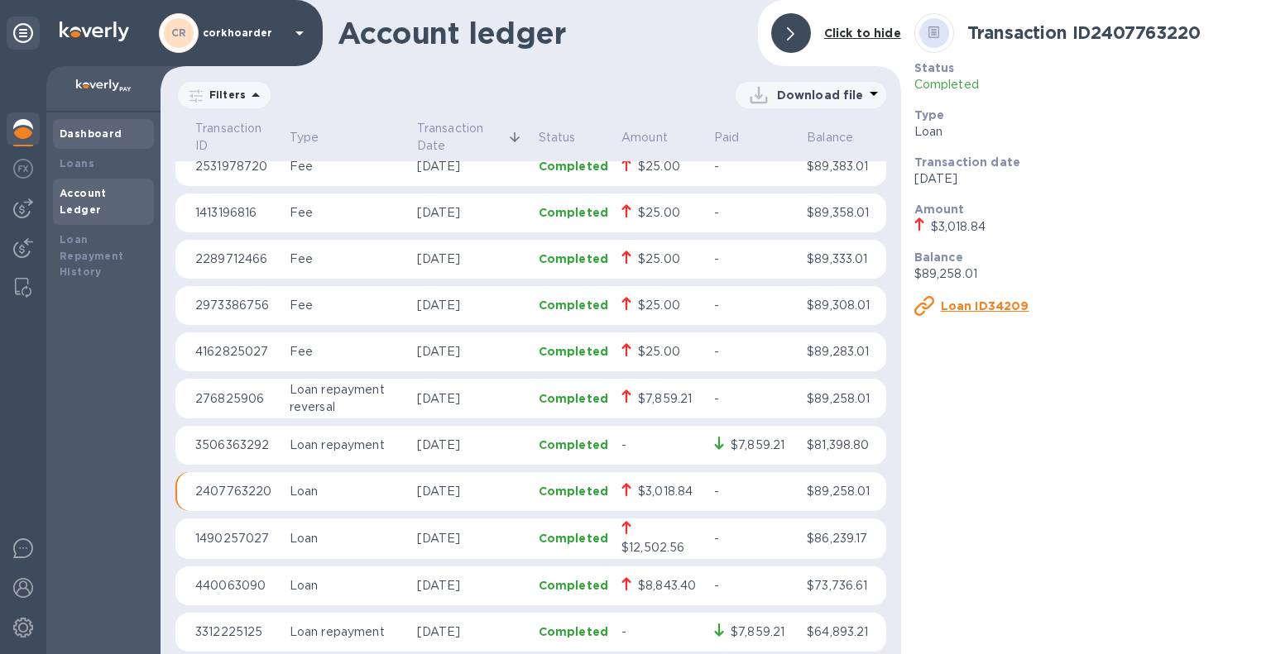
click at [90, 125] on div "Dashboard" at bounding box center [103, 134] width 101 height 30
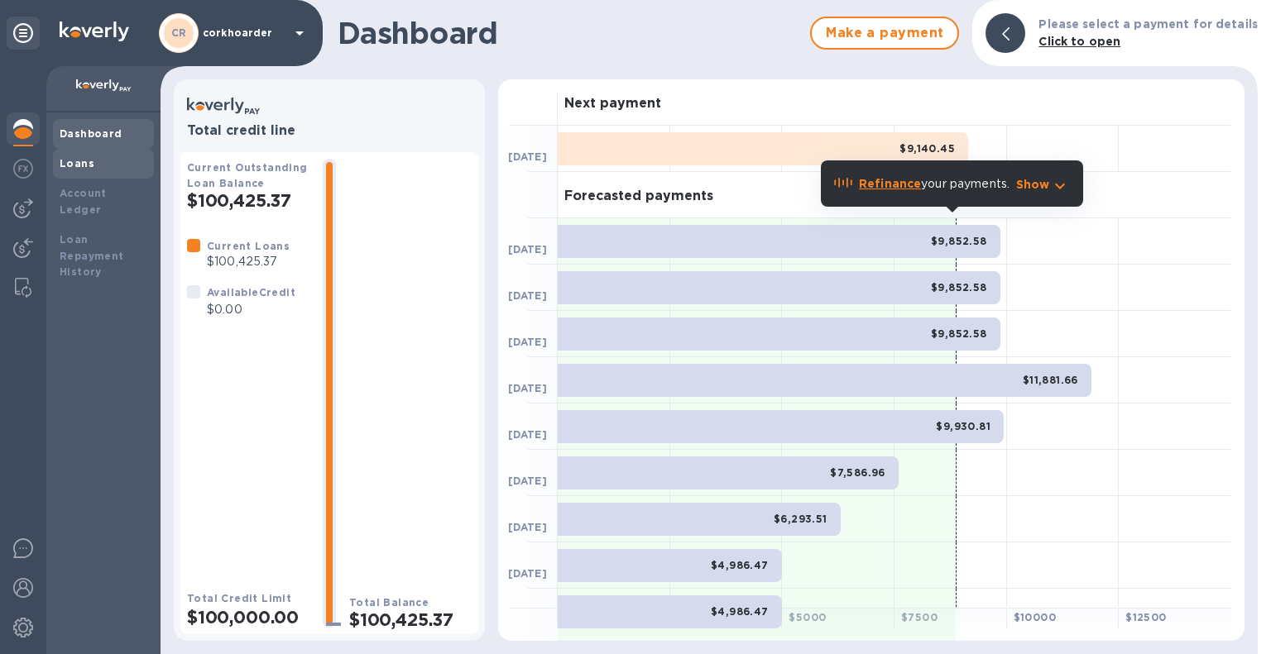
click at [104, 165] on div "Loans" at bounding box center [104, 164] width 88 height 17
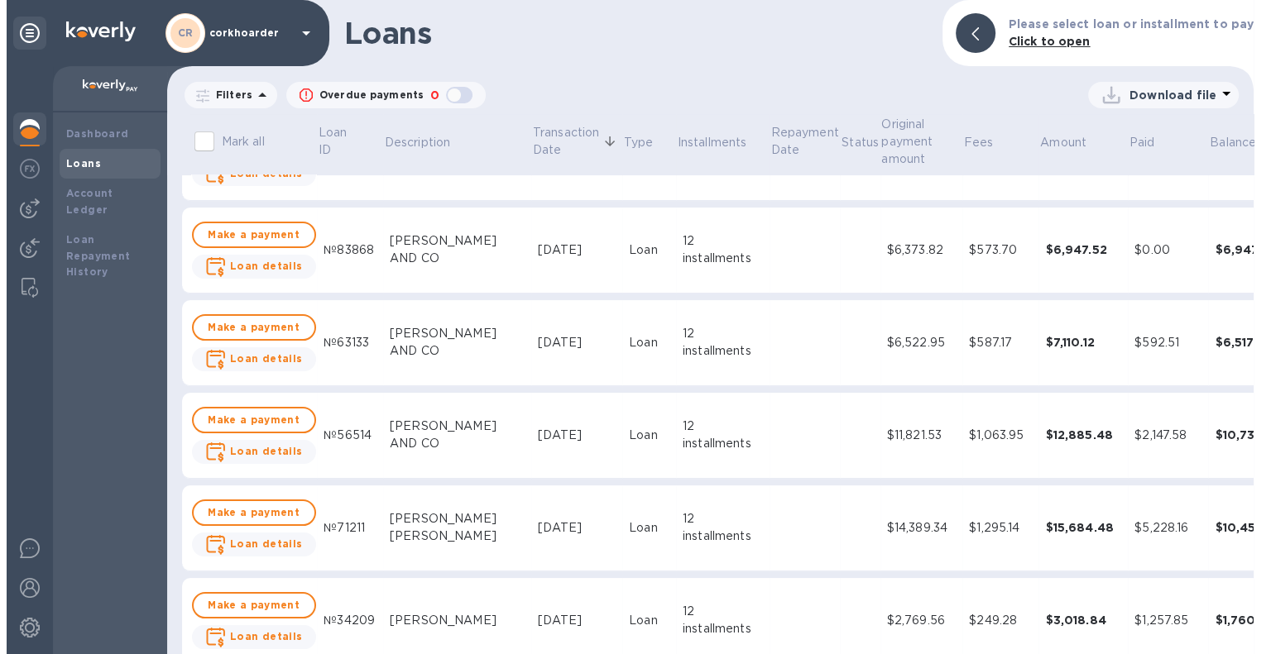
scroll to position [414, 0]
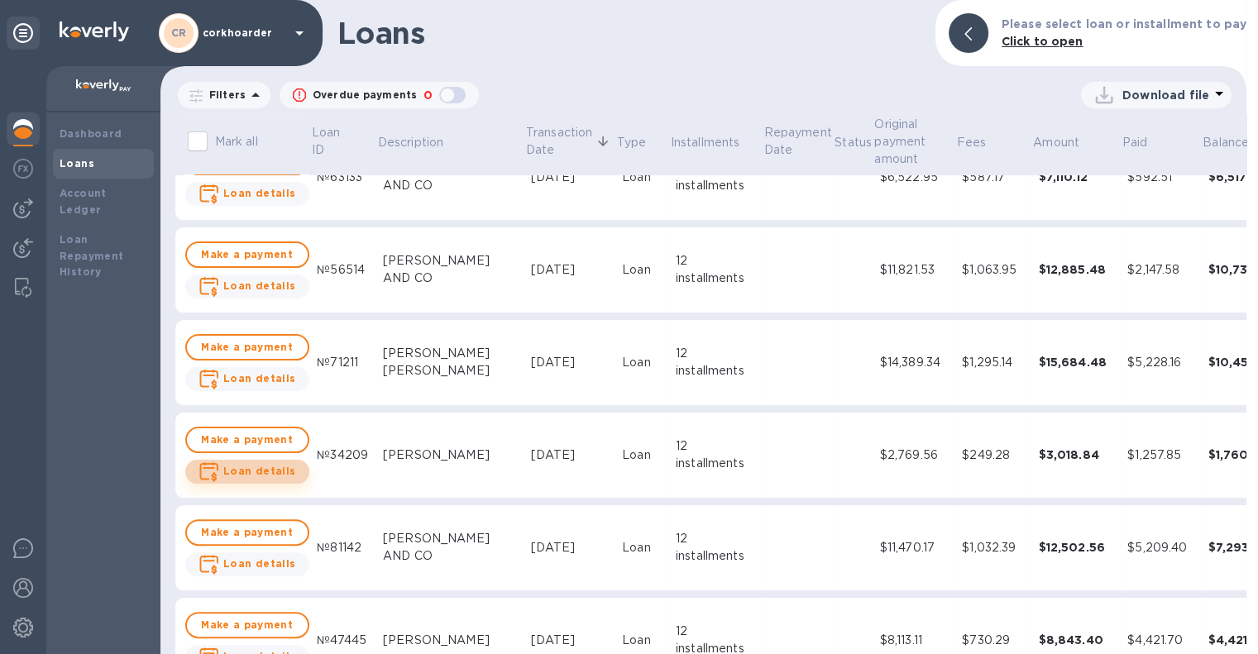
click at [268, 473] on b "Loan details" at bounding box center [259, 471] width 73 height 12
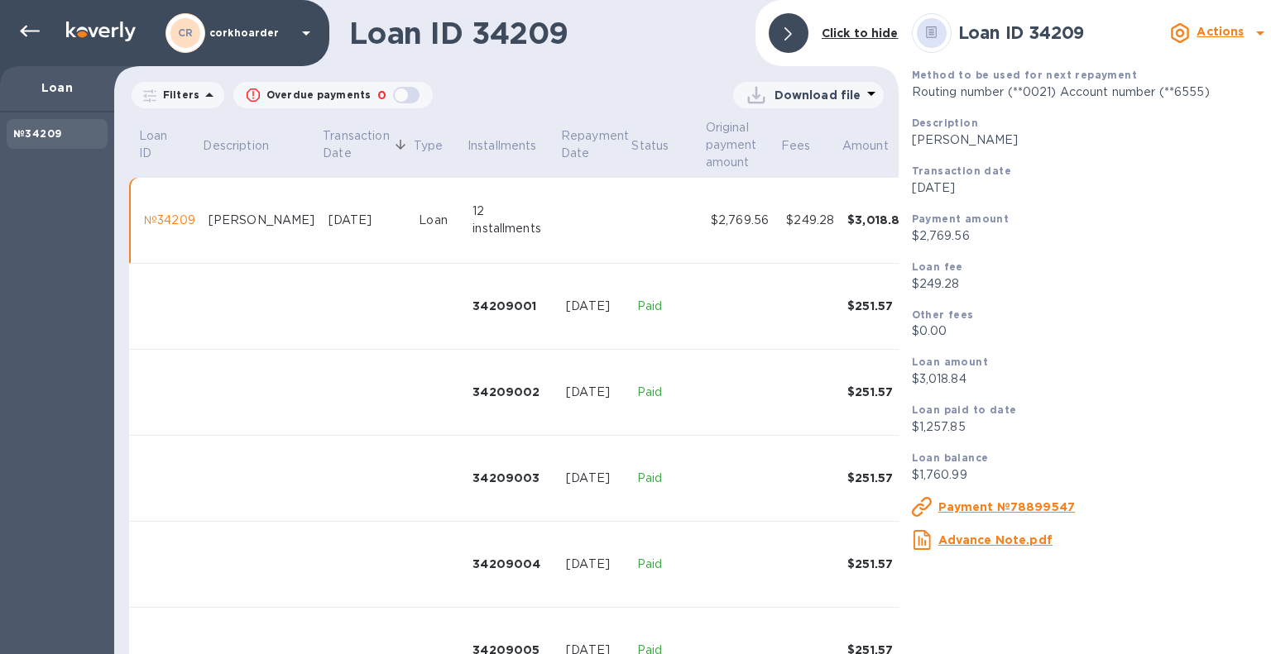
click at [788, 97] on p "Download file" at bounding box center [817, 95] width 87 height 17
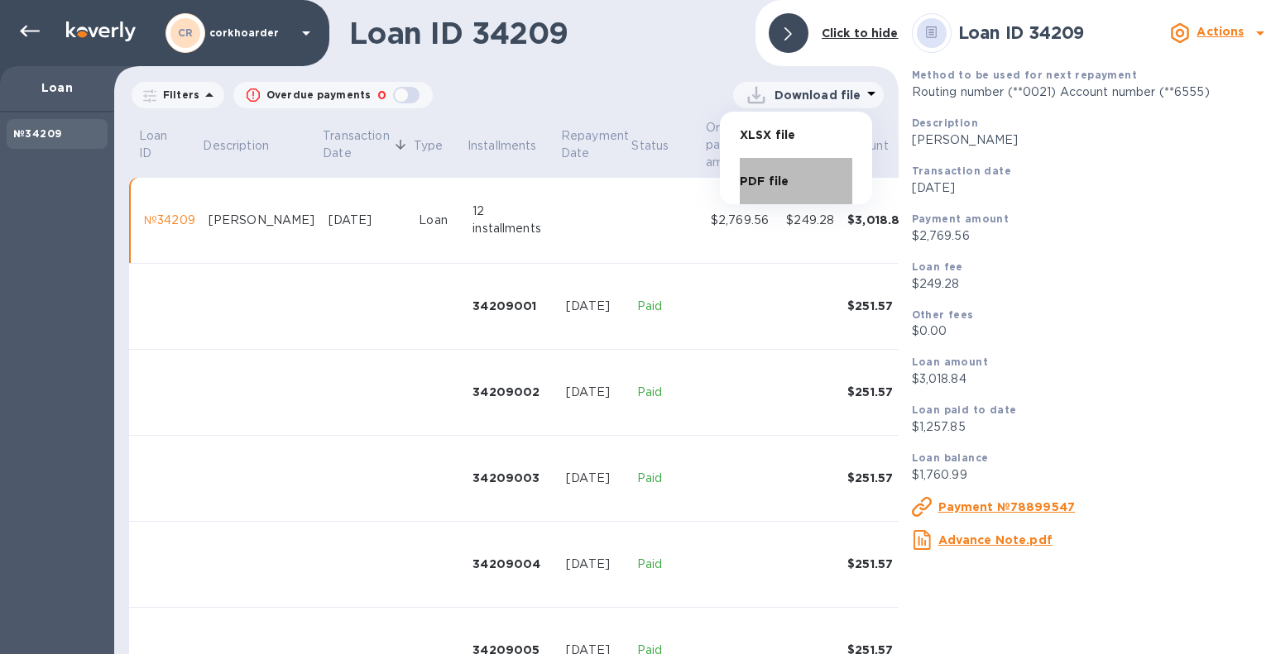
click at [778, 180] on li "PDF file" at bounding box center [796, 181] width 113 height 46
